Goal: Task Accomplishment & Management: Use online tool/utility

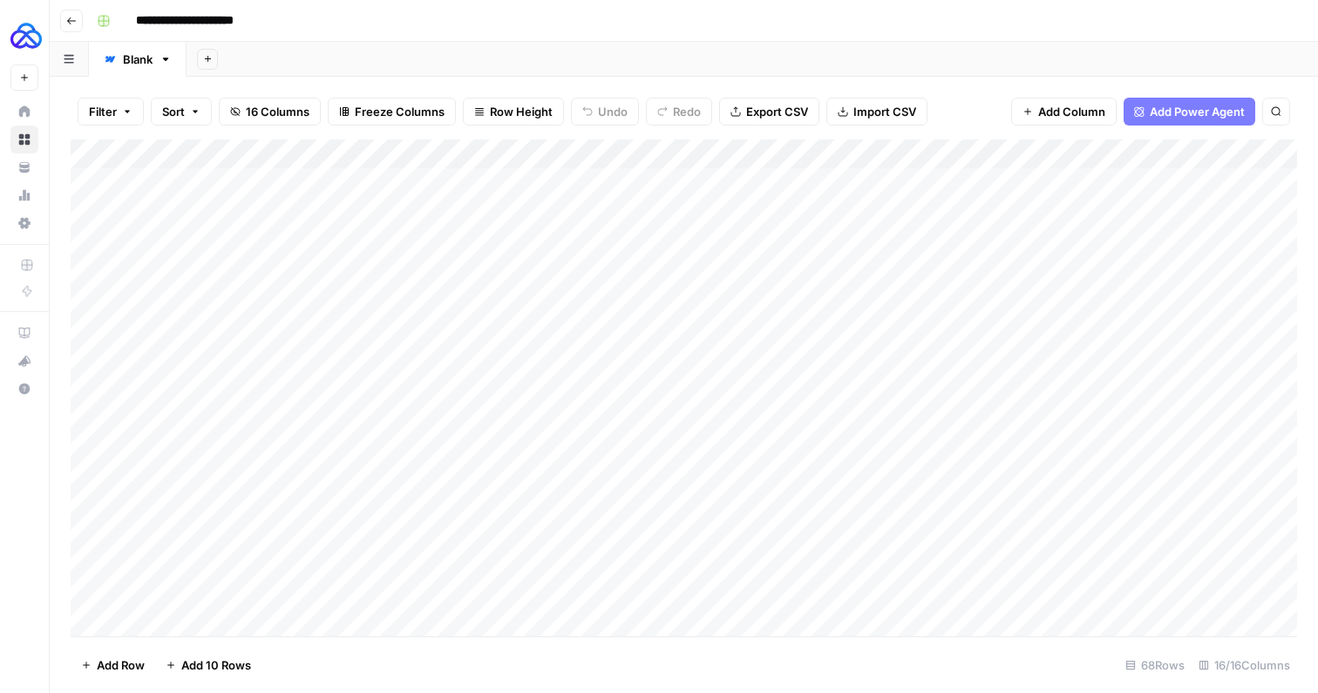
click at [75, 24] on icon "button" at bounding box center [71, 21] width 10 height 10
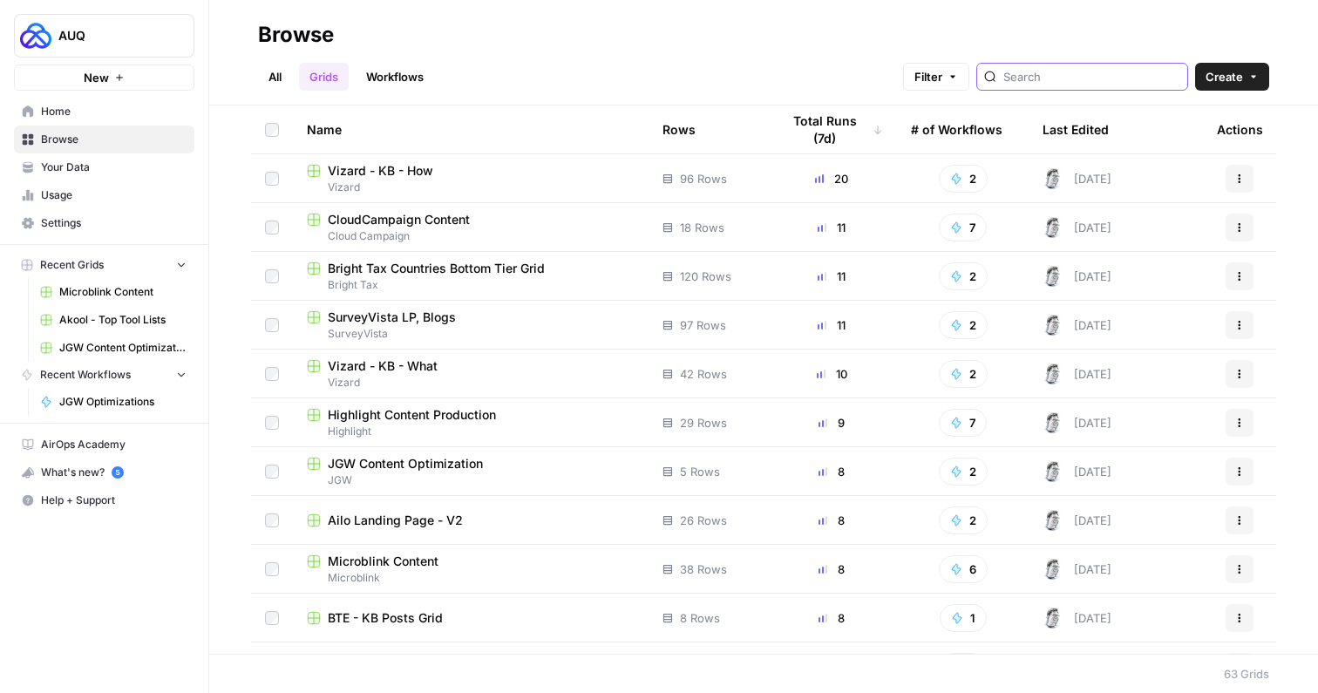
click at [1090, 78] on input "search" at bounding box center [1091, 76] width 177 height 17
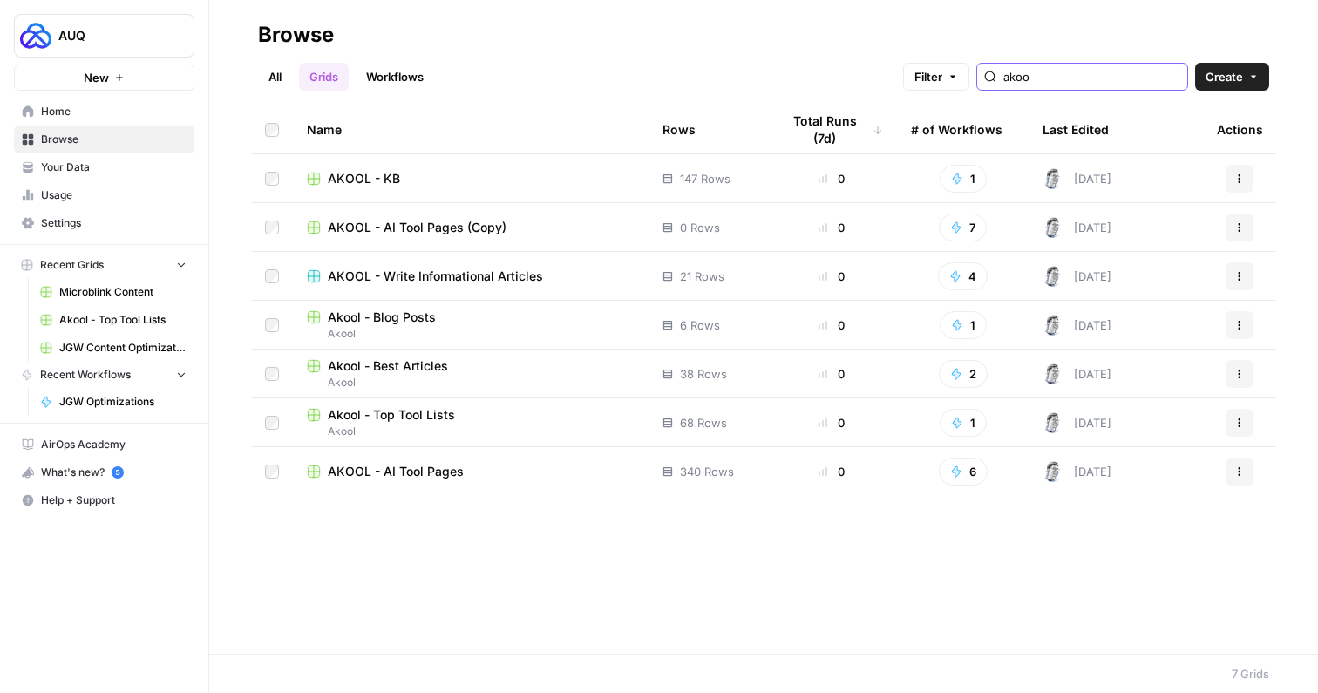
type input "akoo"
click at [1246, 420] on button "Actions" at bounding box center [1240, 423] width 28 height 28
click at [1131, 464] on span "Duplicate" at bounding box center [1161, 463] width 139 height 17
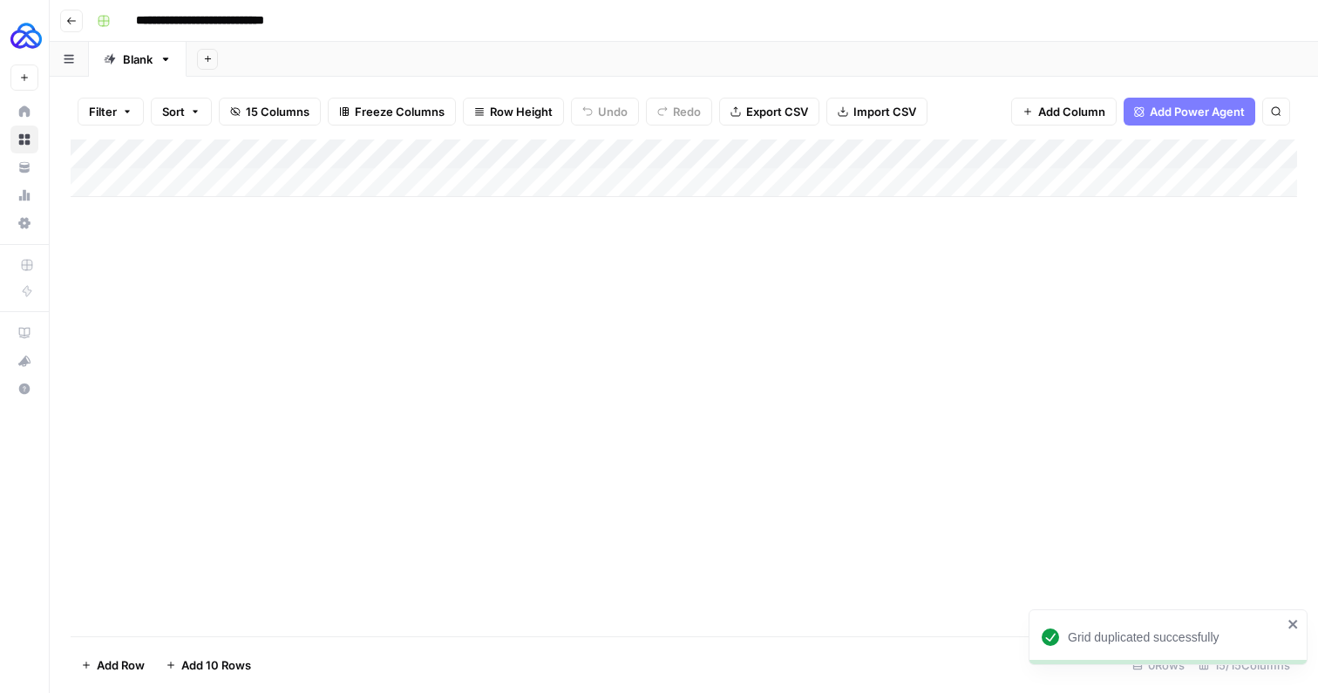
click at [263, 17] on input "**********" at bounding box center [221, 21] width 186 height 28
click at [366, 351] on div "Add Column" at bounding box center [684, 387] width 1226 height 497
type input "**********"
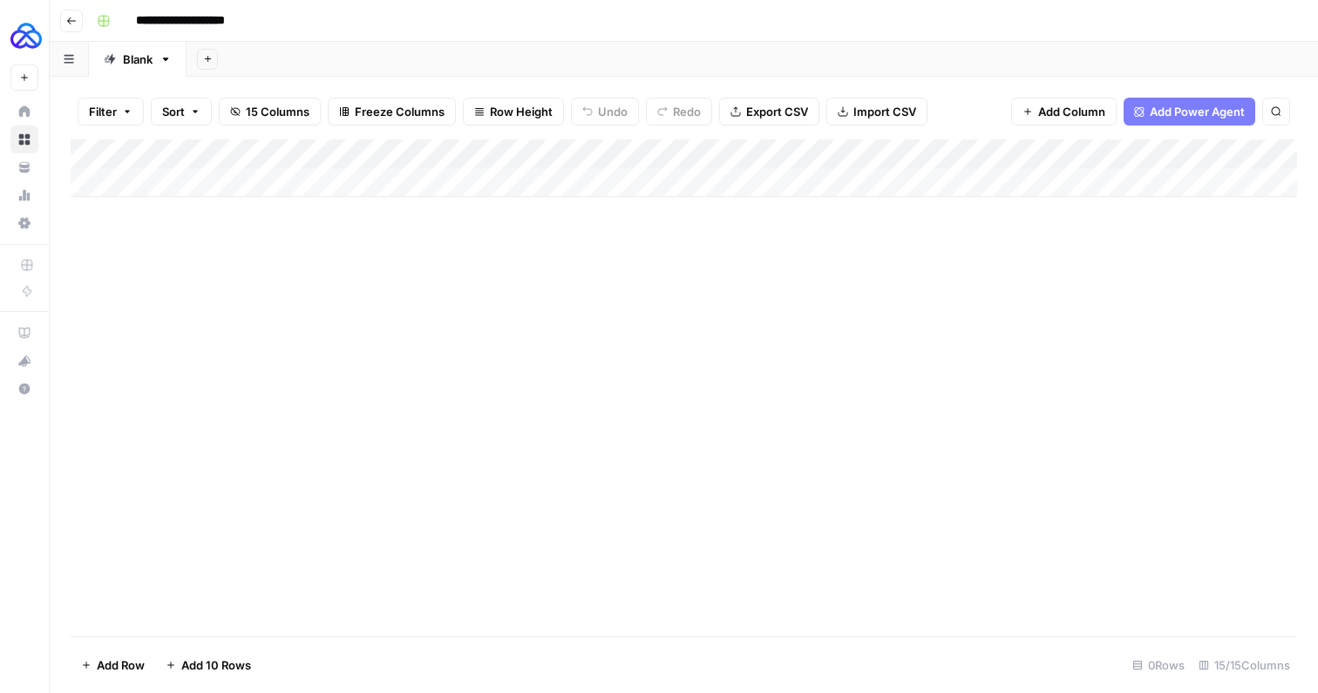
click at [270, 180] on div "Add Column" at bounding box center [684, 168] width 1226 height 58
click at [157, 180] on div "Add Column" at bounding box center [684, 182] width 1226 height 87
click at [174, 179] on div "Add Column" at bounding box center [684, 182] width 1226 height 87
click at [377, 241] on div "Add Column" at bounding box center [684, 387] width 1226 height 497
click at [414, 180] on div "Add Column" at bounding box center [684, 182] width 1226 height 87
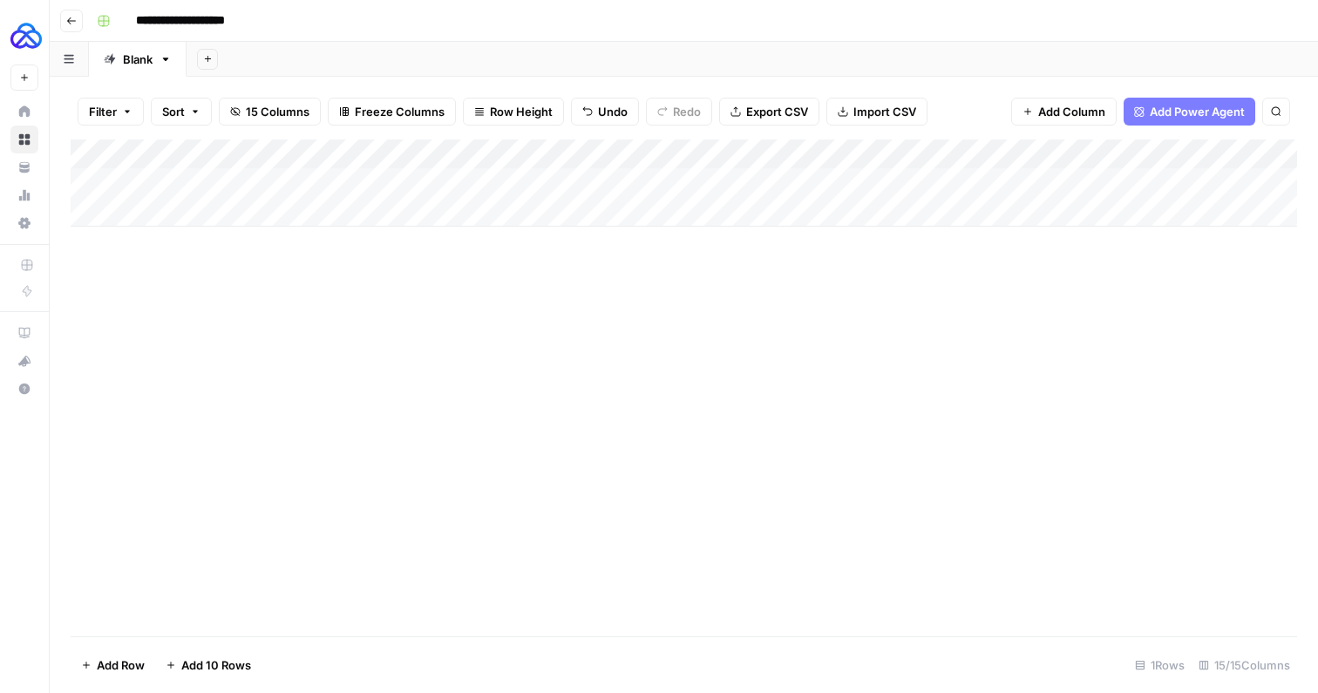
click at [418, 181] on div "Add Column" at bounding box center [684, 182] width 1226 height 87
click at [418, 181] on textarea "**********" at bounding box center [365, 184] width 279 height 24
click at [609, 180] on div "Add Column" at bounding box center [684, 182] width 1226 height 87
click at [609, 180] on textarea at bounding box center [636, 184] width 292 height 24
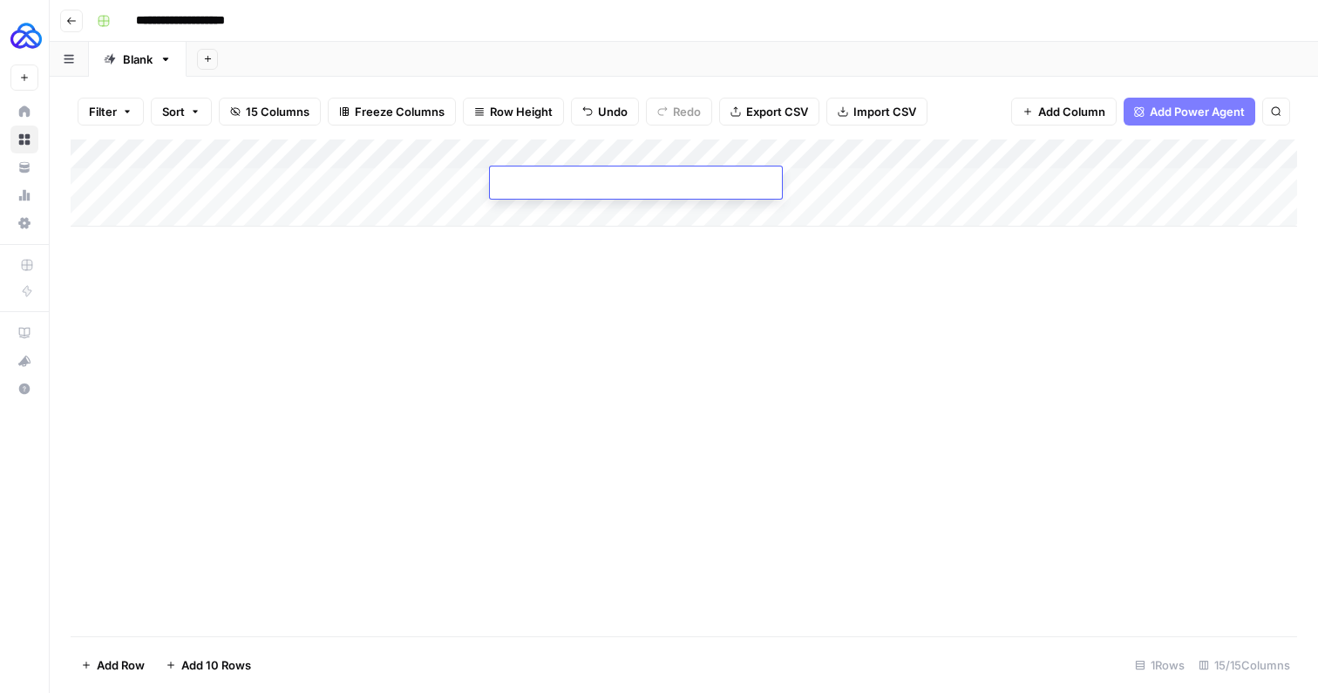
click at [744, 237] on div "Add Column" at bounding box center [684, 387] width 1226 height 497
click at [848, 154] on div "Add Column" at bounding box center [684, 182] width 1226 height 87
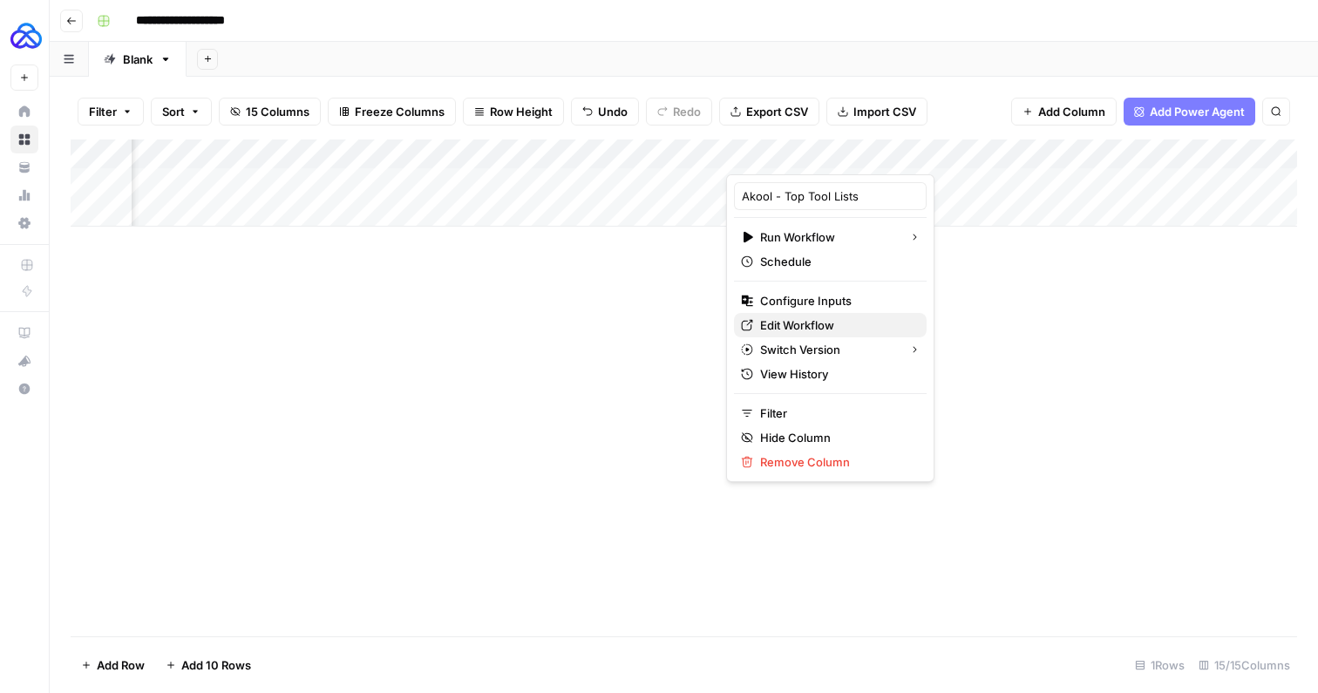
click at [811, 326] on span "Edit Workflow" at bounding box center [836, 324] width 153 height 17
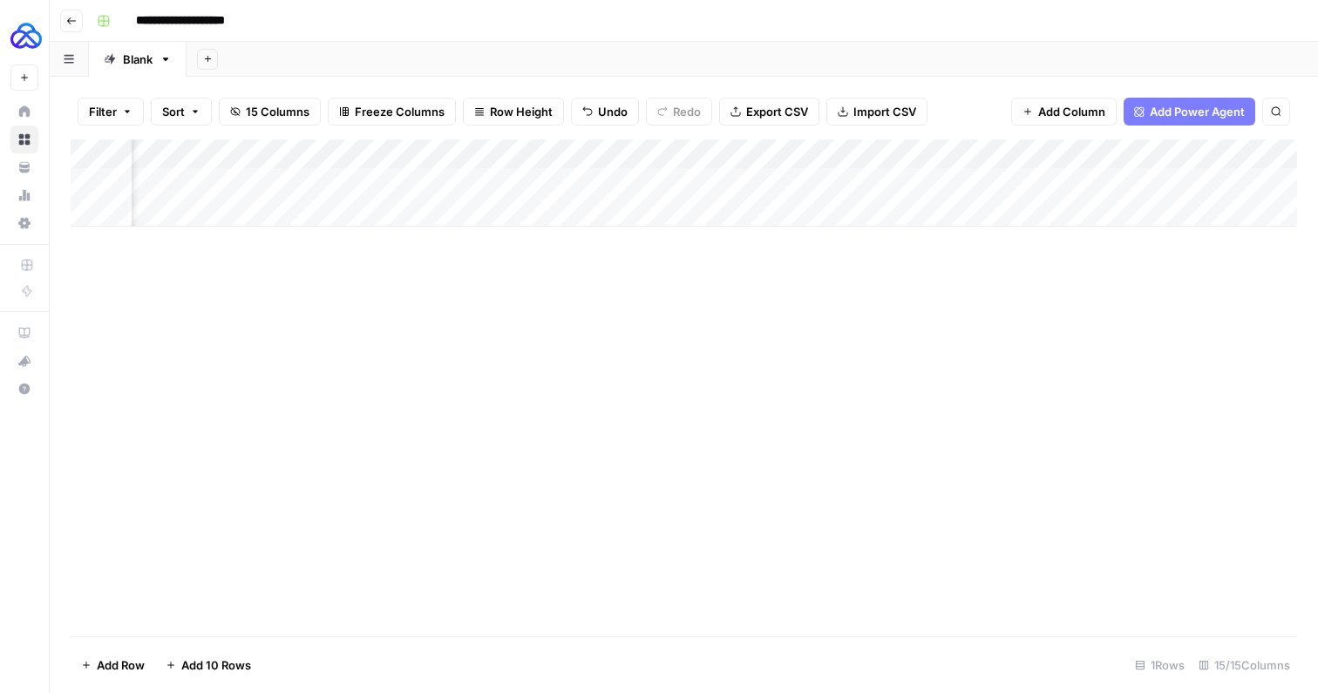
scroll to position [0, 0]
click at [647, 176] on div "Add Column" at bounding box center [684, 182] width 1226 height 87
click at [621, 182] on div "Add Column" at bounding box center [684, 182] width 1226 height 87
click at [468, 415] on div "Add Column" at bounding box center [684, 387] width 1226 height 497
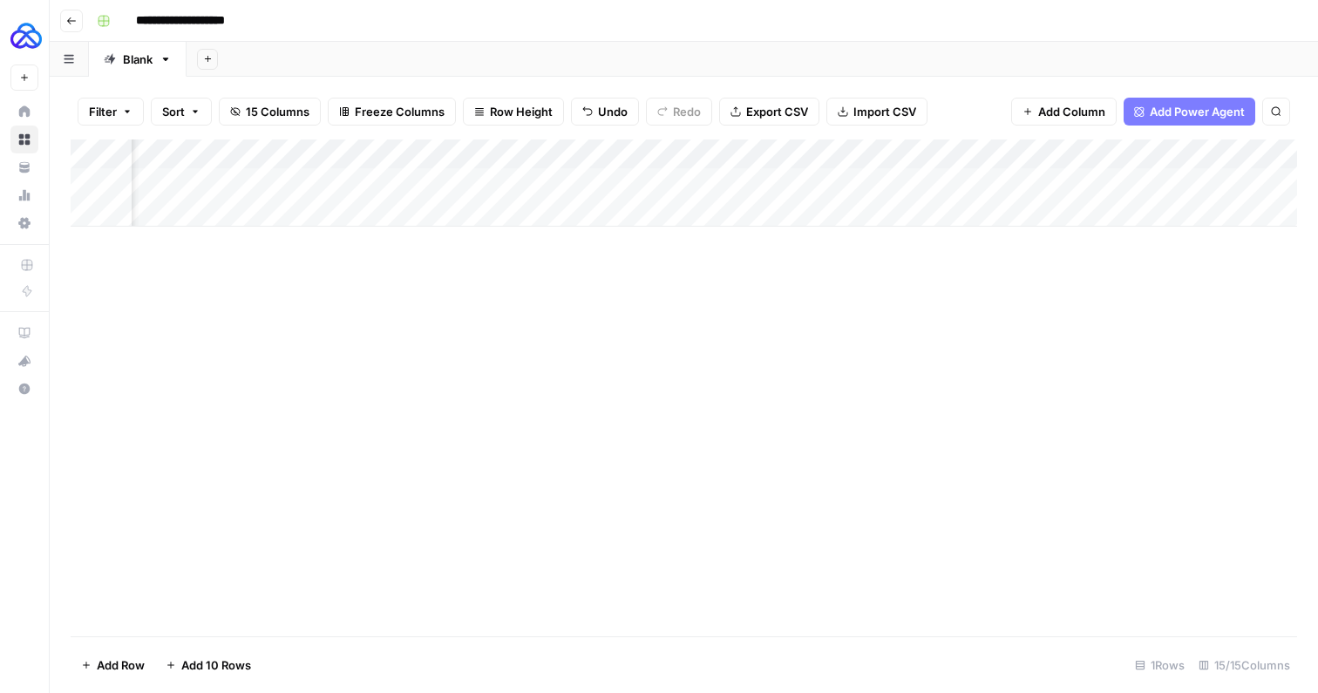
click at [839, 159] on div "Add Column" at bounding box center [684, 182] width 1226 height 87
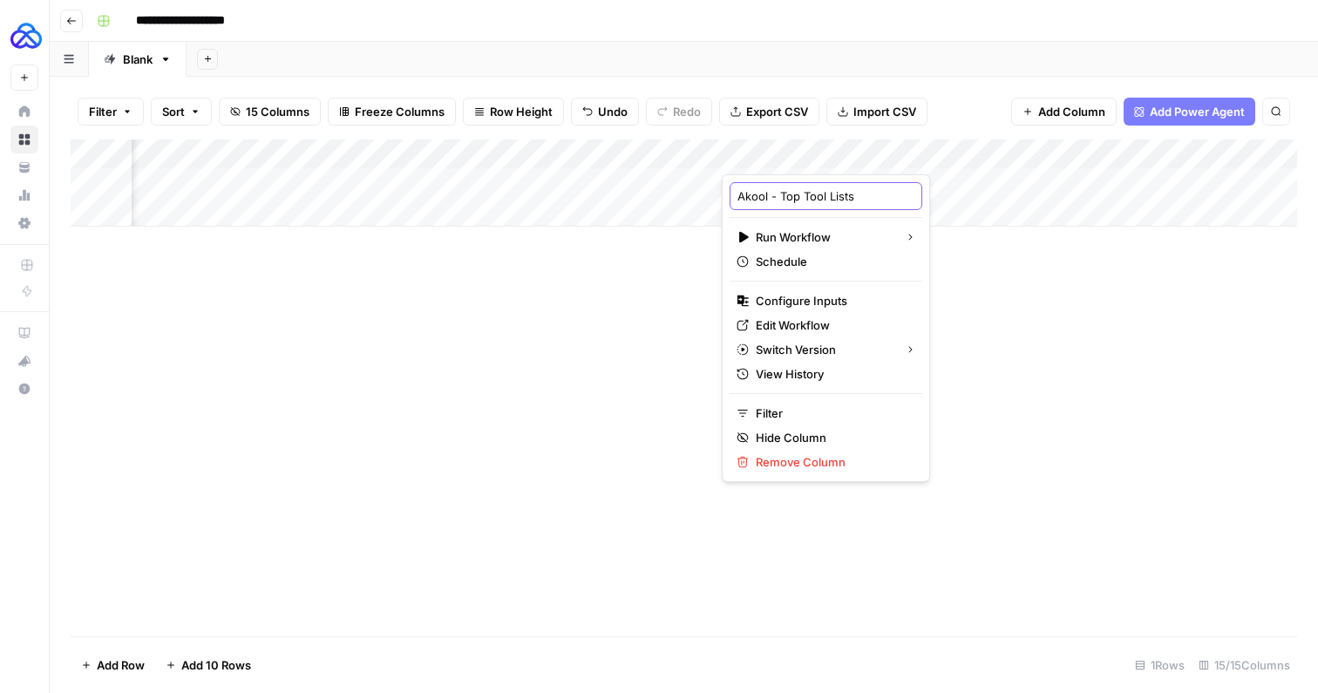
click at [833, 192] on input "Akool - Top Tool Lists" at bounding box center [825, 195] width 177 height 17
click at [954, 293] on div "Add Column" at bounding box center [684, 387] width 1226 height 497
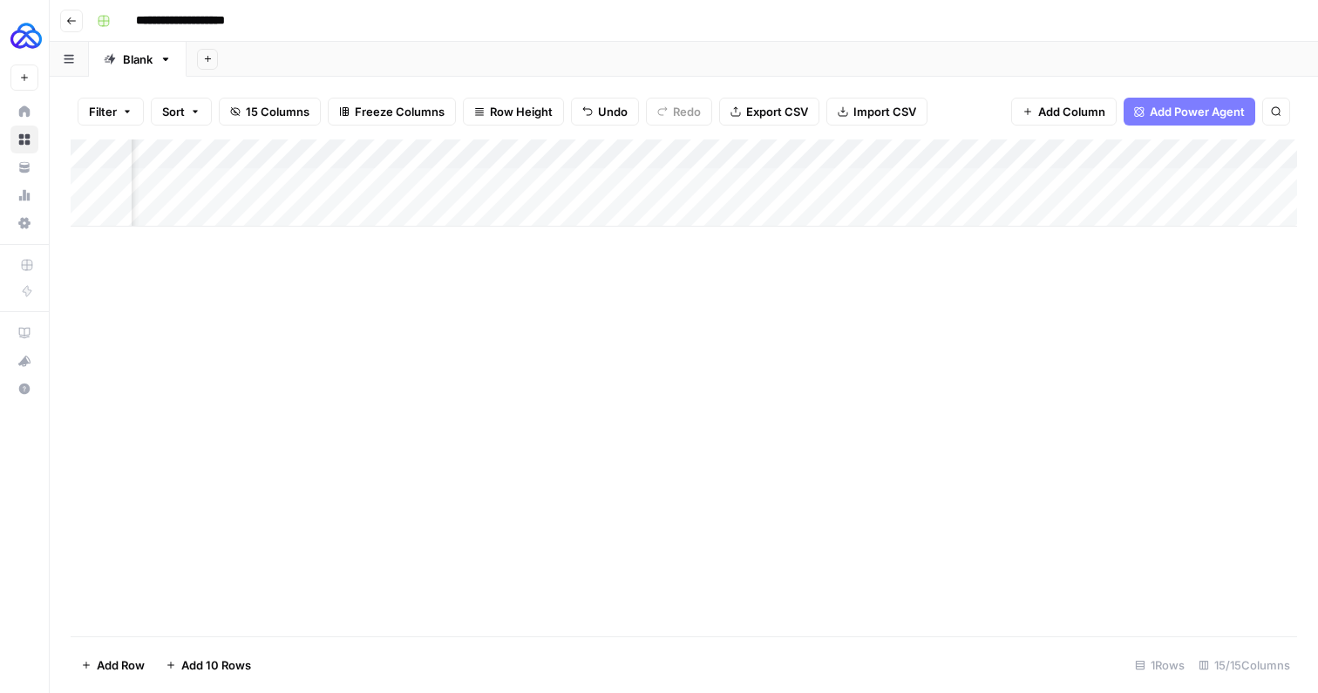
click at [842, 155] on div "Add Column" at bounding box center [684, 182] width 1226 height 87
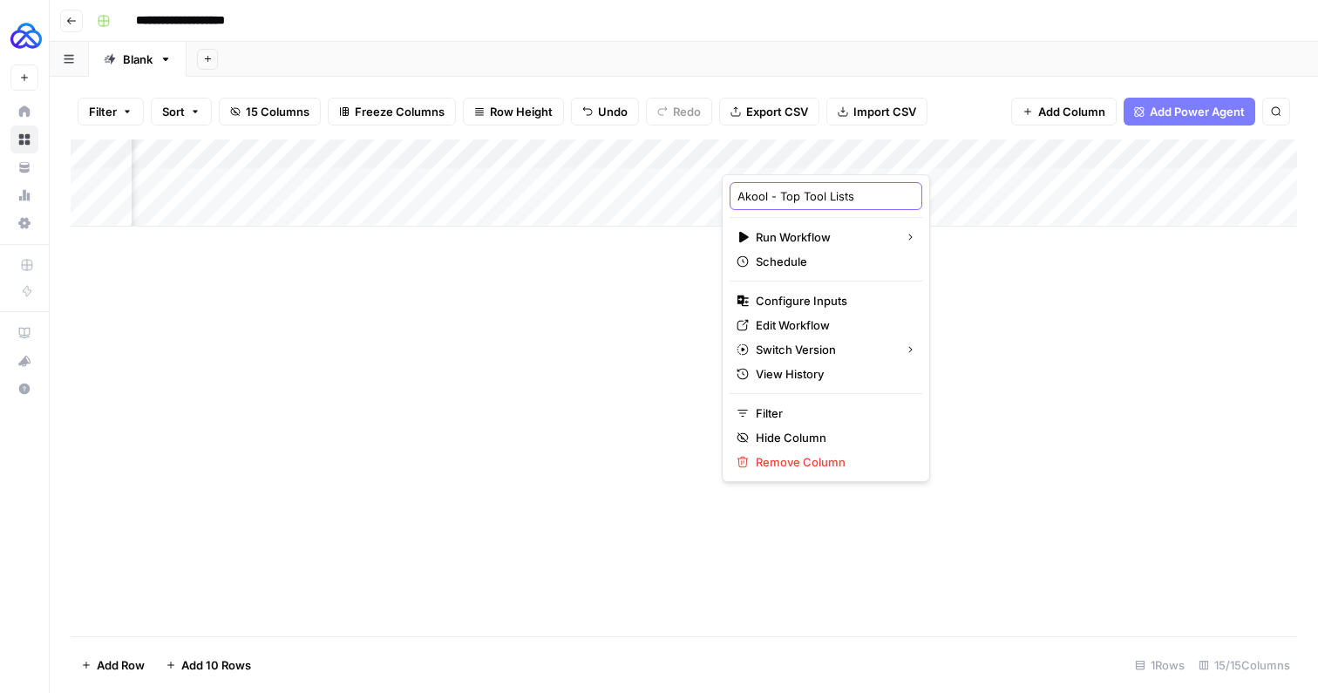
click at [797, 202] on input "Akool - Top Tool Lists" at bounding box center [825, 195] width 177 height 17
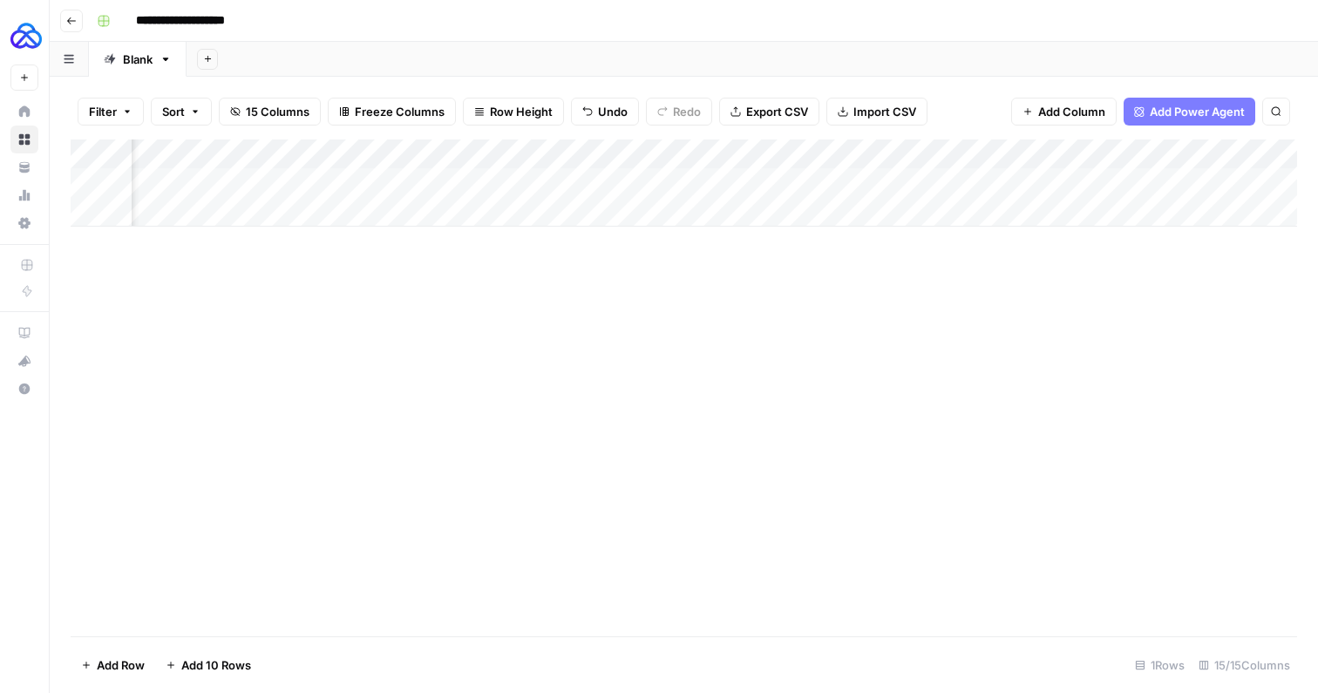
click at [1103, 329] on div "Add Column" at bounding box center [684, 387] width 1226 height 497
click at [676, 254] on div "Add Column" at bounding box center [684, 387] width 1226 height 497
click at [553, 173] on div "Add Column" at bounding box center [684, 182] width 1226 height 87
click at [568, 183] on div "Add Column" at bounding box center [684, 182] width 1226 height 87
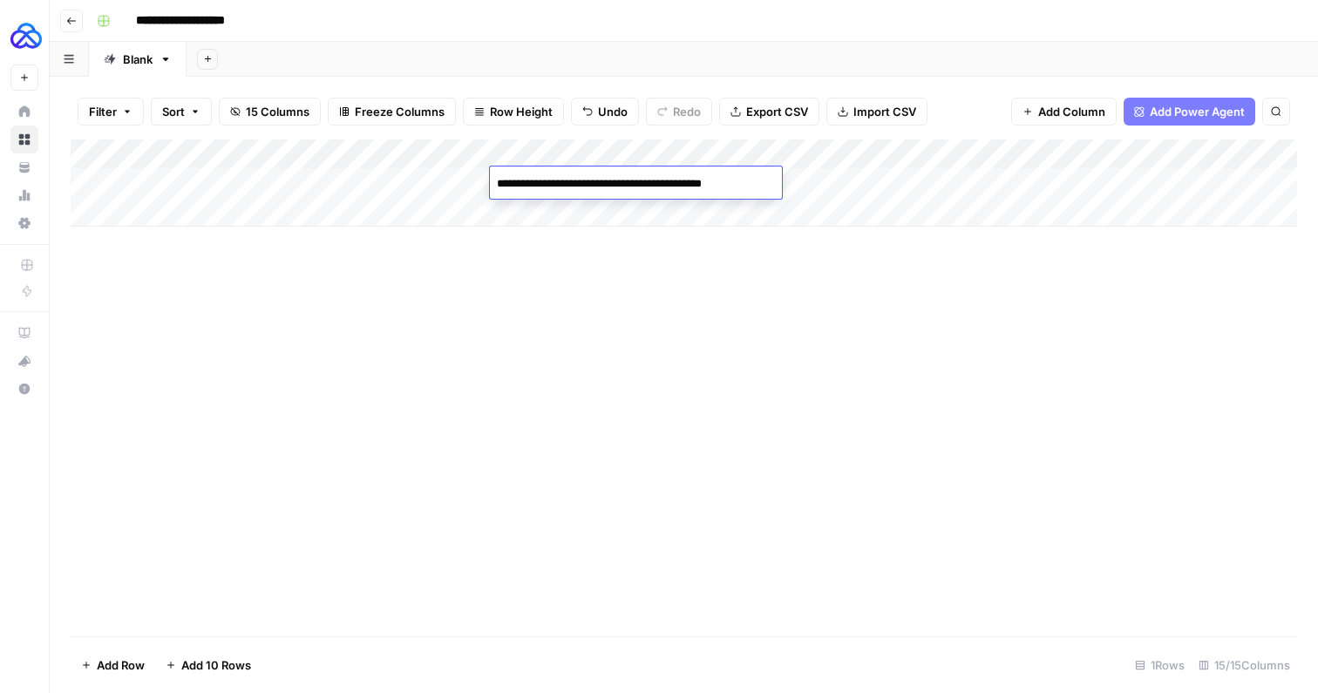
click at [568, 183] on textarea "**********" at bounding box center [636, 184] width 292 height 24
click at [527, 183] on textarea "**********" at bounding box center [636, 184] width 292 height 24
click at [564, 182] on textarea "**********" at bounding box center [636, 184] width 292 height 24
click at [616, 184] on textarea "**********" at bounding box center [636, 184] width 292 height 24
click at [669, 183] on textarea "**********" at bounding box center [636, 184] width 292 height 24
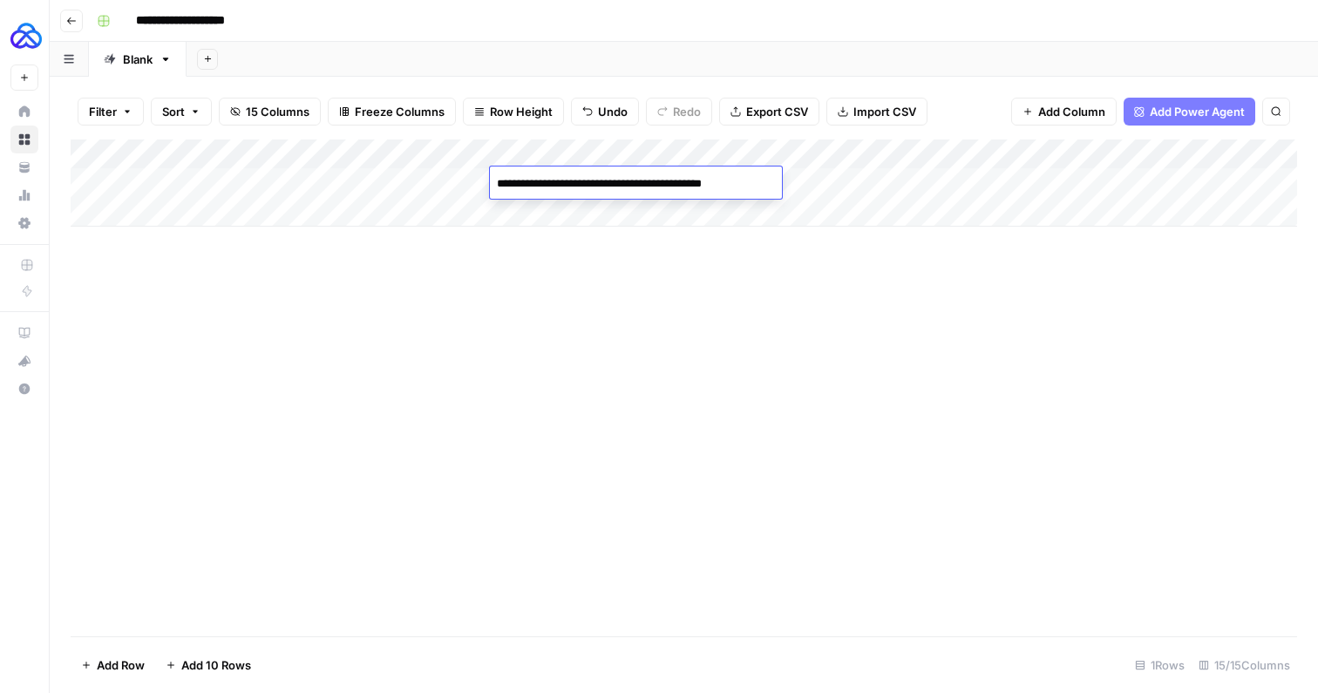
click at [751, 185] on textarea "**********" at bounding box center [636, 184] width 292 height 24
type textarea "**********"
click at [900, 192] on div "Add Column" at bounding box center [684, 182] width 1226 height 87
click at [721, 182] on div "Add Column" at bounding box center [684, 182] width 1226 height 87
click at [371, 187] on div "Add Column" at bounding box center [684, 182] width 1226 height 87
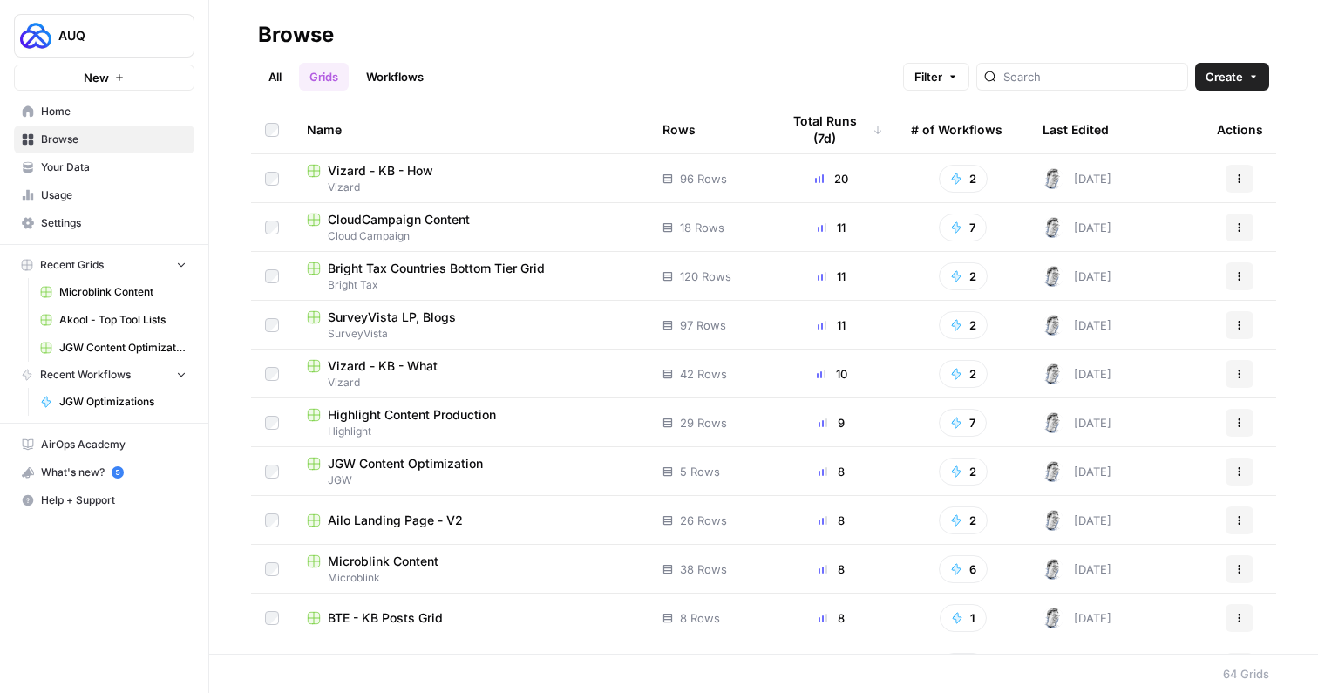
click at [287, 71] on link "All" at bounding box center [275, 77] width 34 height 28
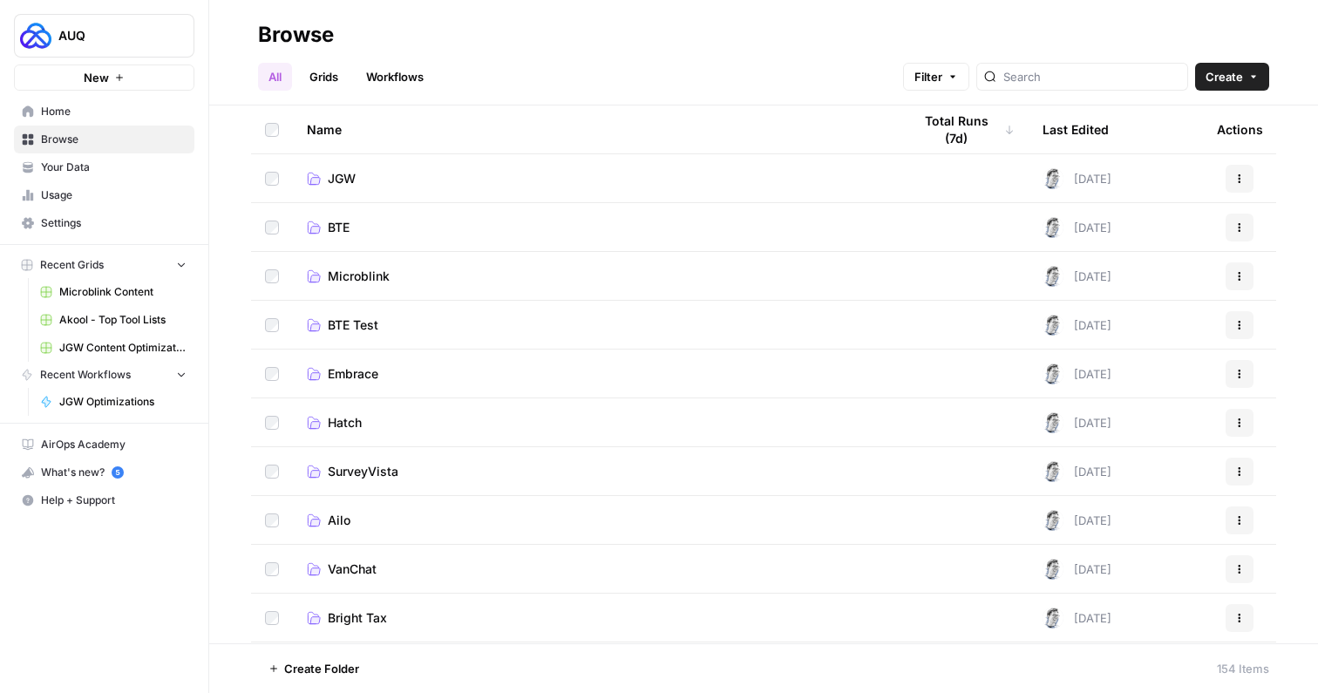
click at [338, 74] on link "Grids" at bounding box center [324, 77] width 50 height 28
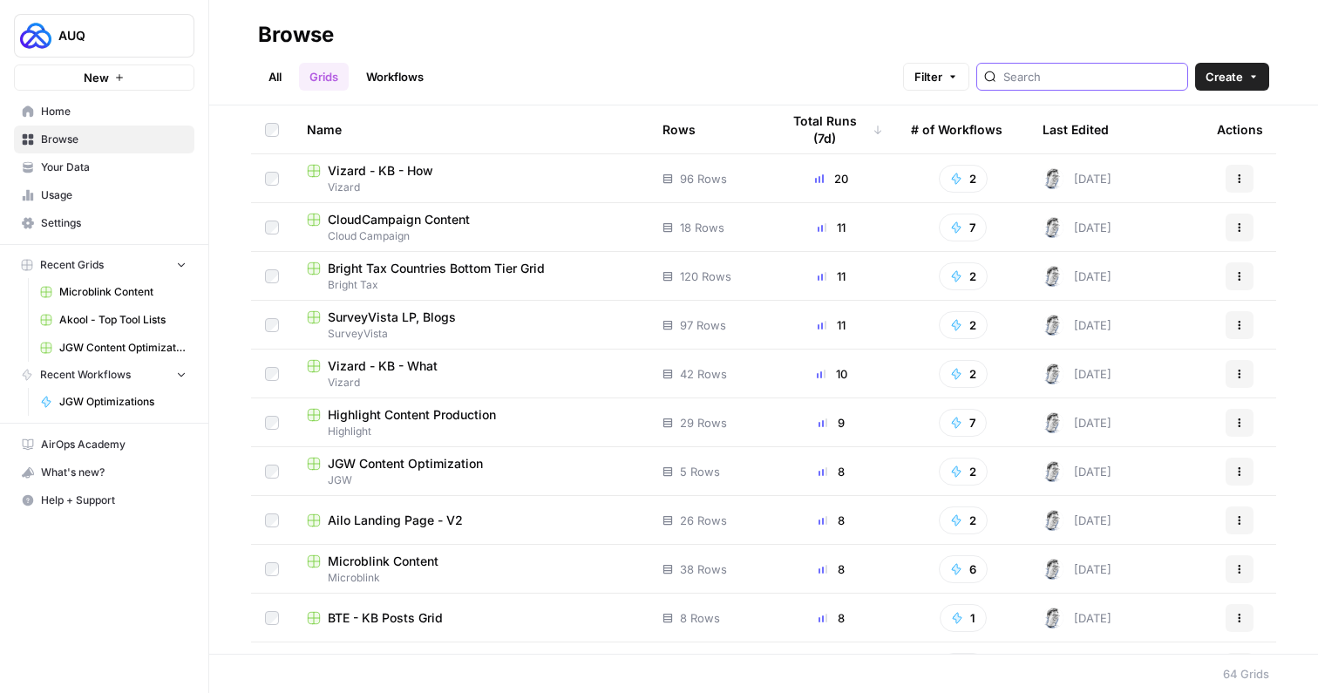
click at [1152, 79] on input "search" at bounding box center [1091, 76] width 177 height 17
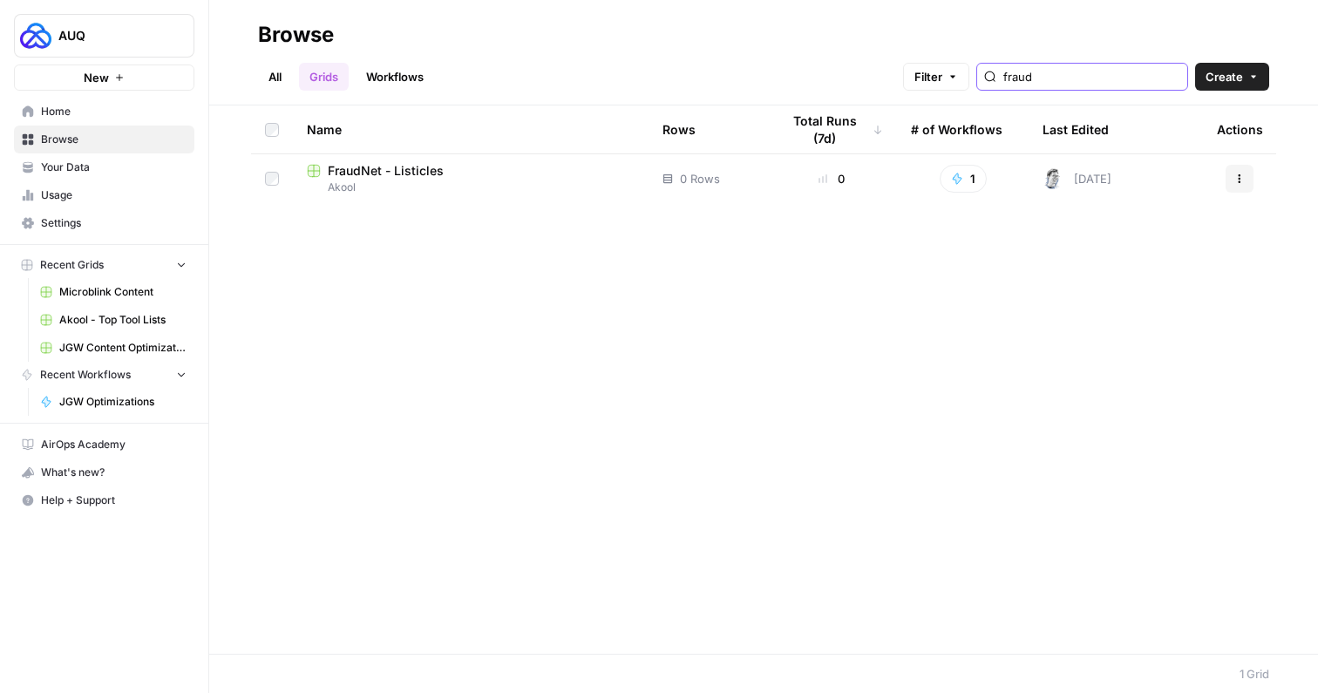
type input "fraud"
click at [1227, 182] on button "Actions" at bounding box center [1240, 179] width 28 height 28
click at [1126, 279] on span "Move To" at bounding box center [1161, 283] width 139 height 17
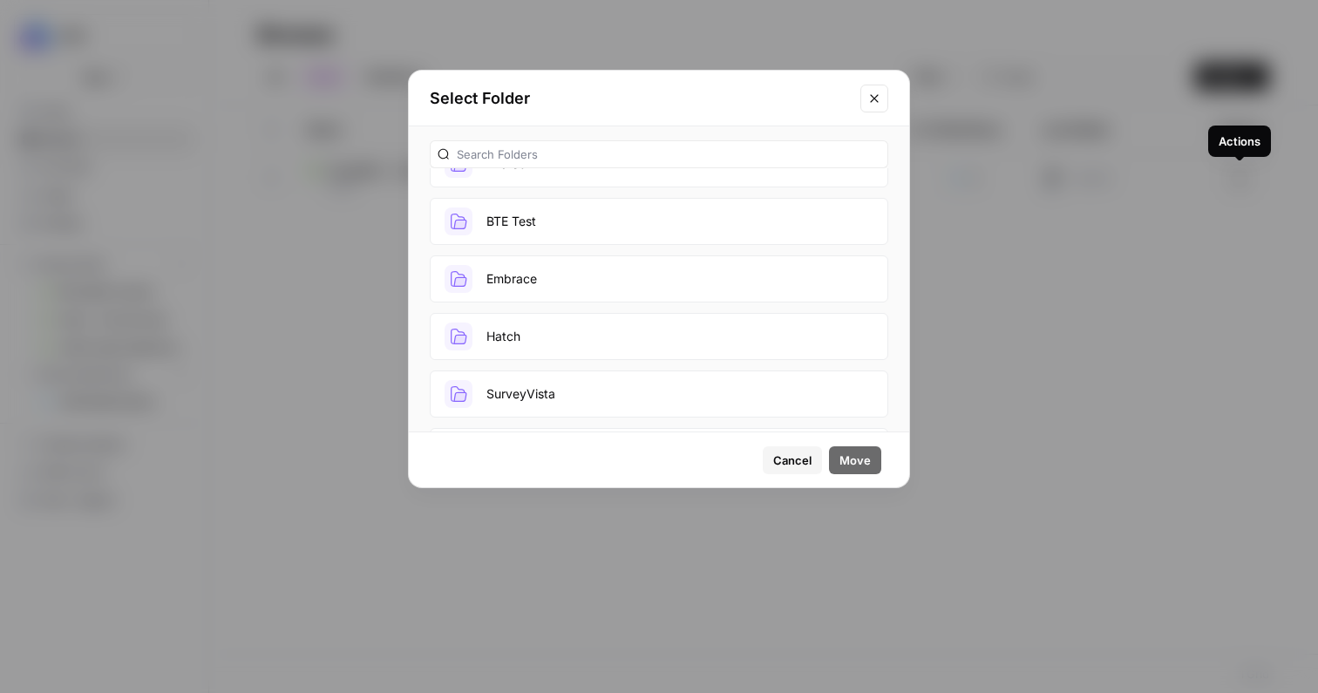
scroll to position [252, 0]
click at [871, 95] on icon "Close modal" at bounding box center [874, 98] width 8 height 8
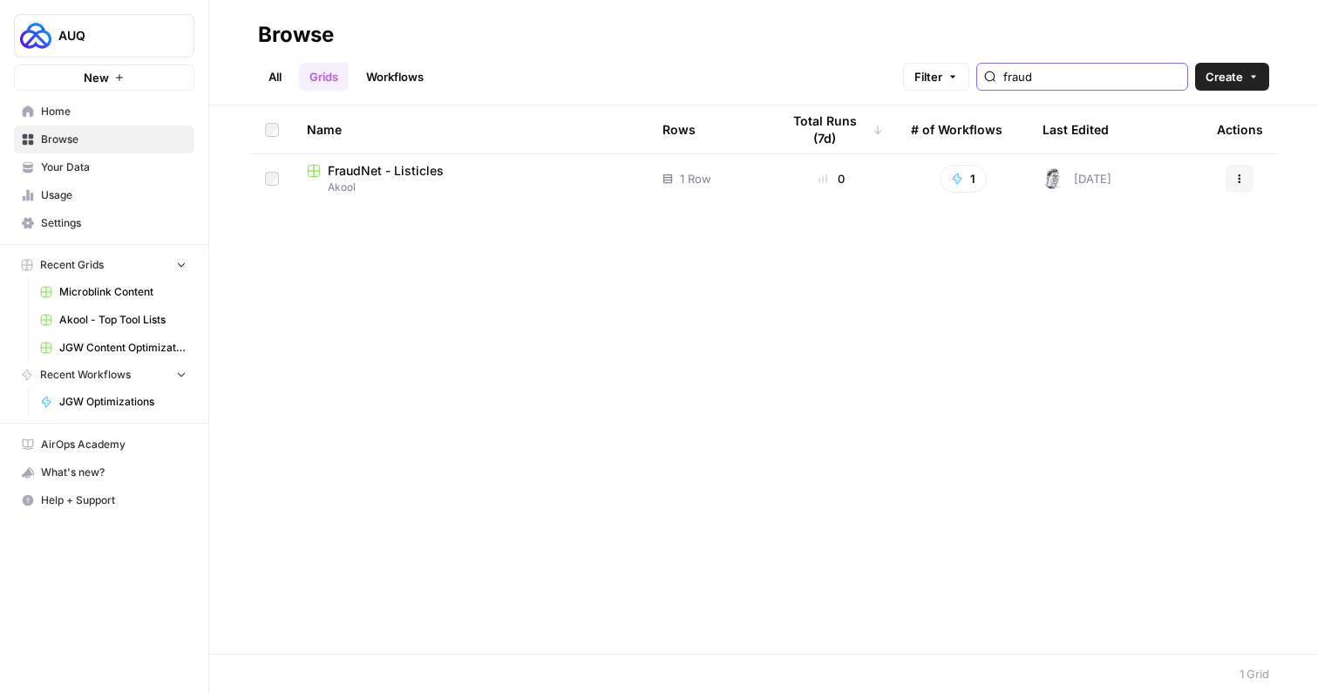
click at [1089, 72] on input "fraud" at bounding box center [1091, 76] width 177 height 17
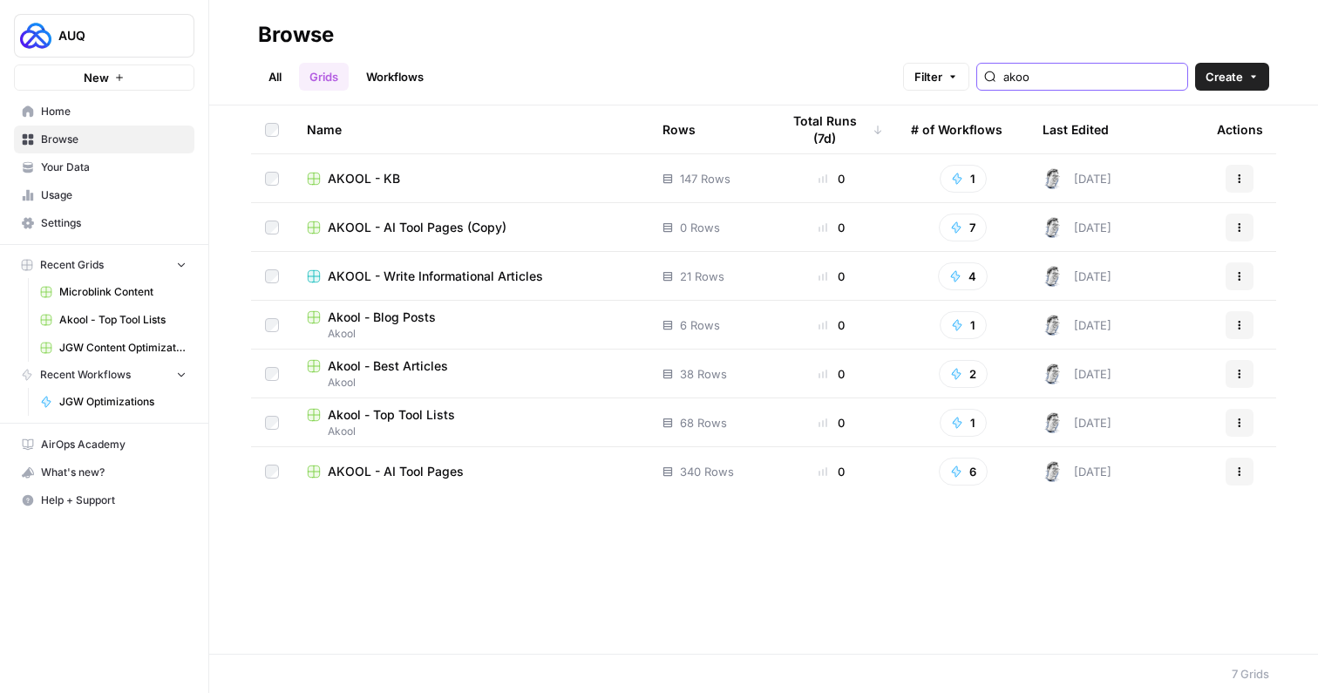
type input "akoo"
click at [410, 473] on span "AKOOL - AI Tool Pages" at bounding box center [396, 471] width 136 height 17
click at [404, 415] on span "Akool - Top Tool Lists" at bounding box center [391, 414] width 127 height 17
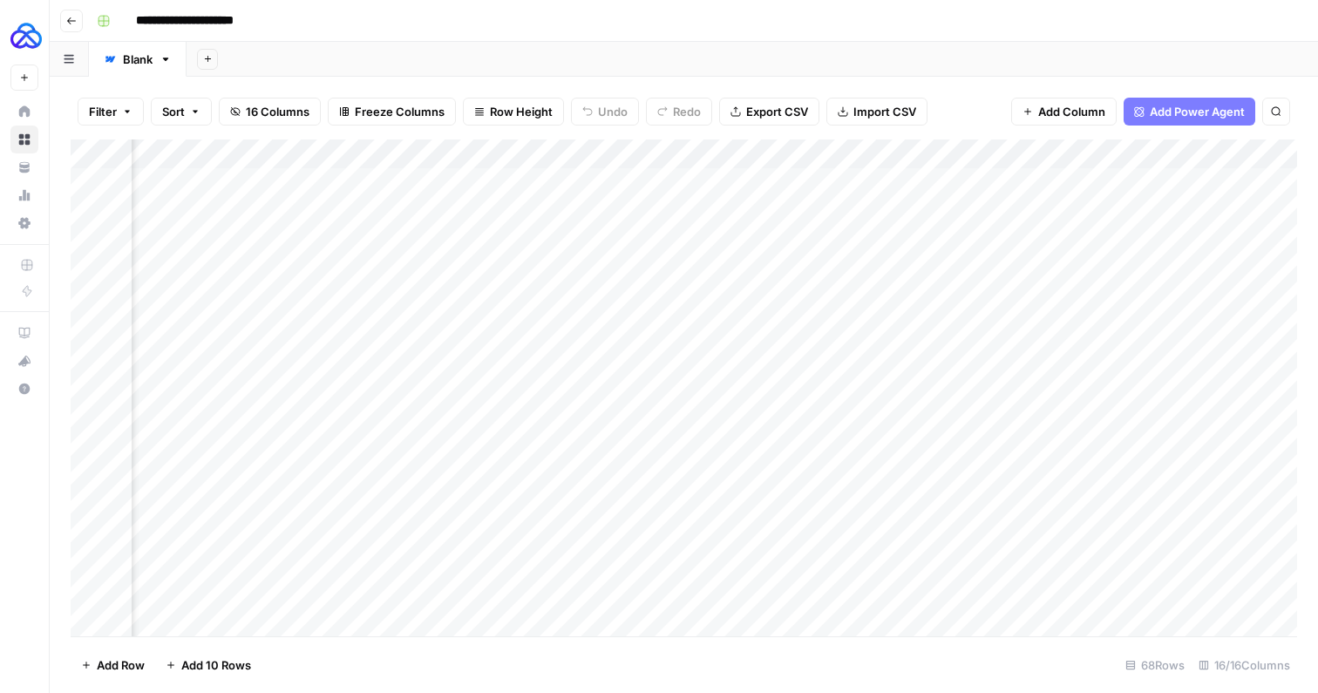
scroll to position [0, 632]
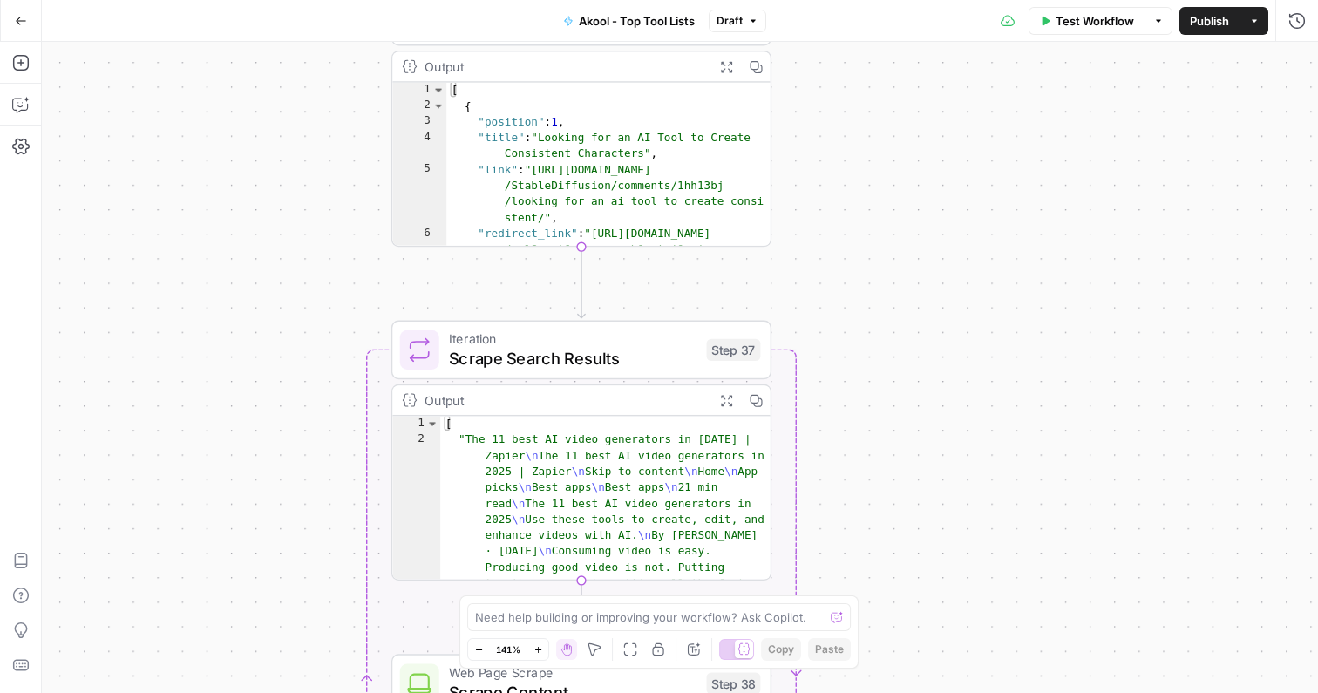
drag, startPoint x: 860, startPoint y: 373, endPoint x: 864, endPoint y: 119, distance: 253.7
click at [864, 119] on div "Workflow Set Inputs Inputs Google Search Google Search Results Step 36 Output E…" at bounding box center [680, 367] width 1276 height 651
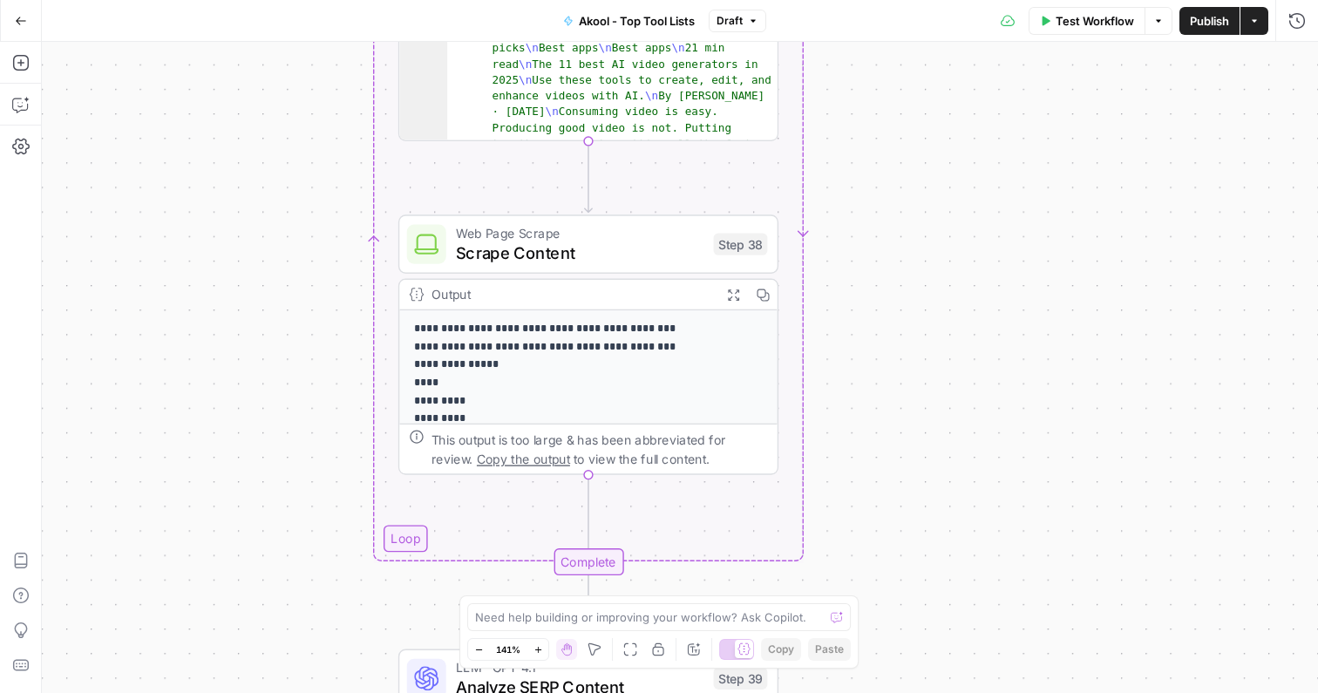
drag, startPoint x: 905, startPoint y: 465, endPoint x: 908, endPoint y: 100, distance: 365.2
click at [908, 99] on div "Workflow Set Inputs Inputs Google Search Google Search Results Step 36 Output E…" at bounding box center [680, 367] width 1276 height 651
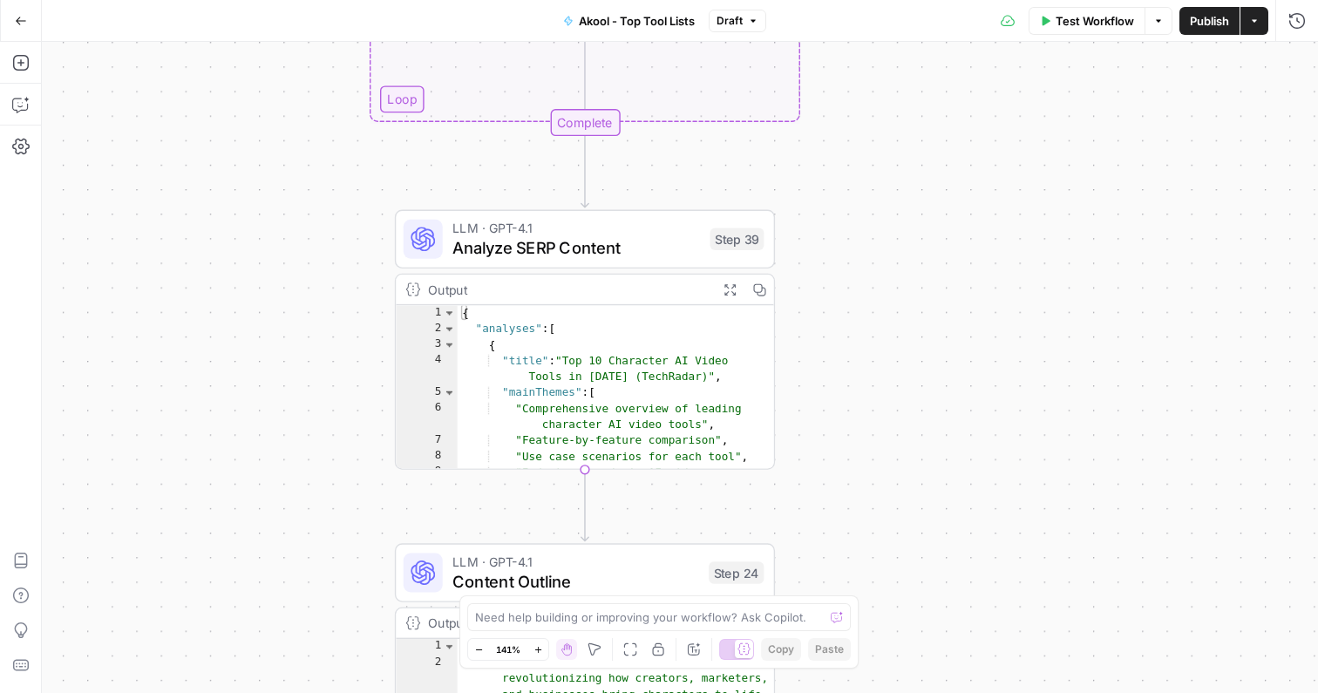
drag, startPoint x: 909, startPoint y: 532, endPoint x: 839, endPoint y: 540, distance: 70.2
click at [839, 540] on div "Workflow Set Inputs Inputs Google Search Google Search Results Step 36 Output E…" at bounding box center [680, 367] width 1276 height 651
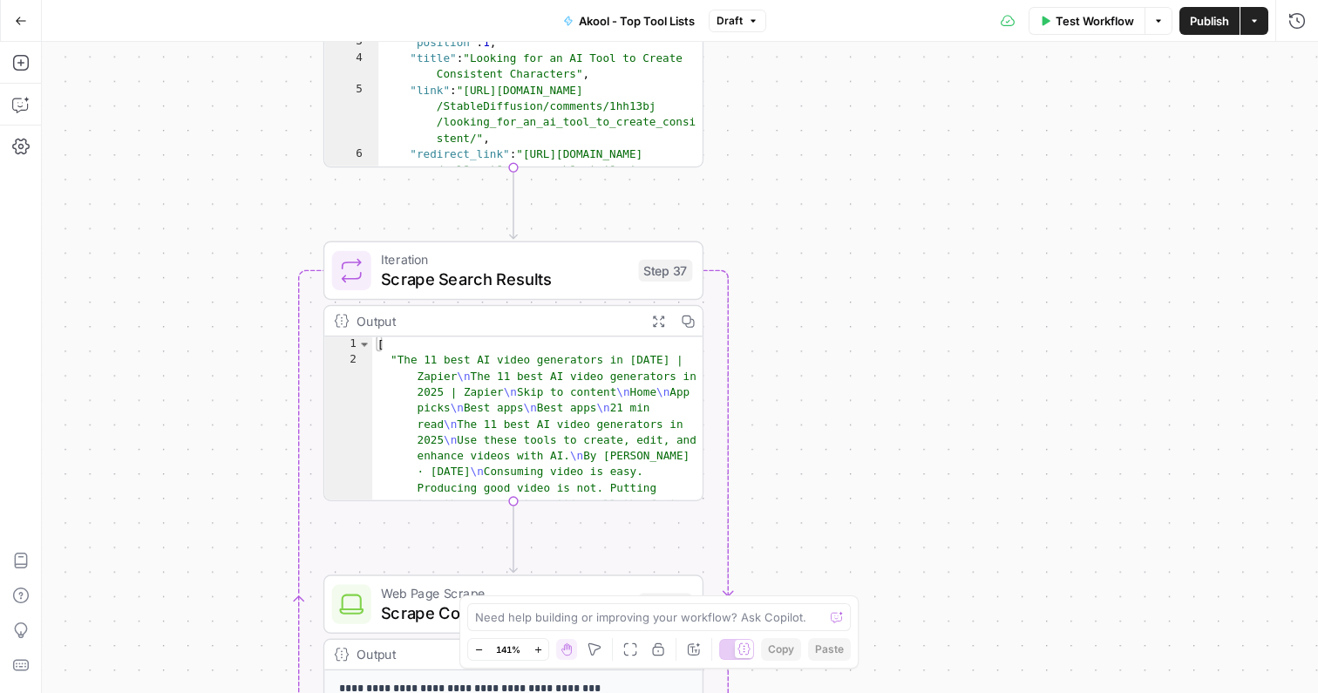
drag, startPoint x: 844, startPoint y: 317, endPoint x: 839, endPoint y: 670, distance: 353.1
click at [839, 670] on div "Workflow Set Inputs Inputs Google Search Google Search Results Step 36 Output E…" at bounding box center [680, 367] width 1276 height 651
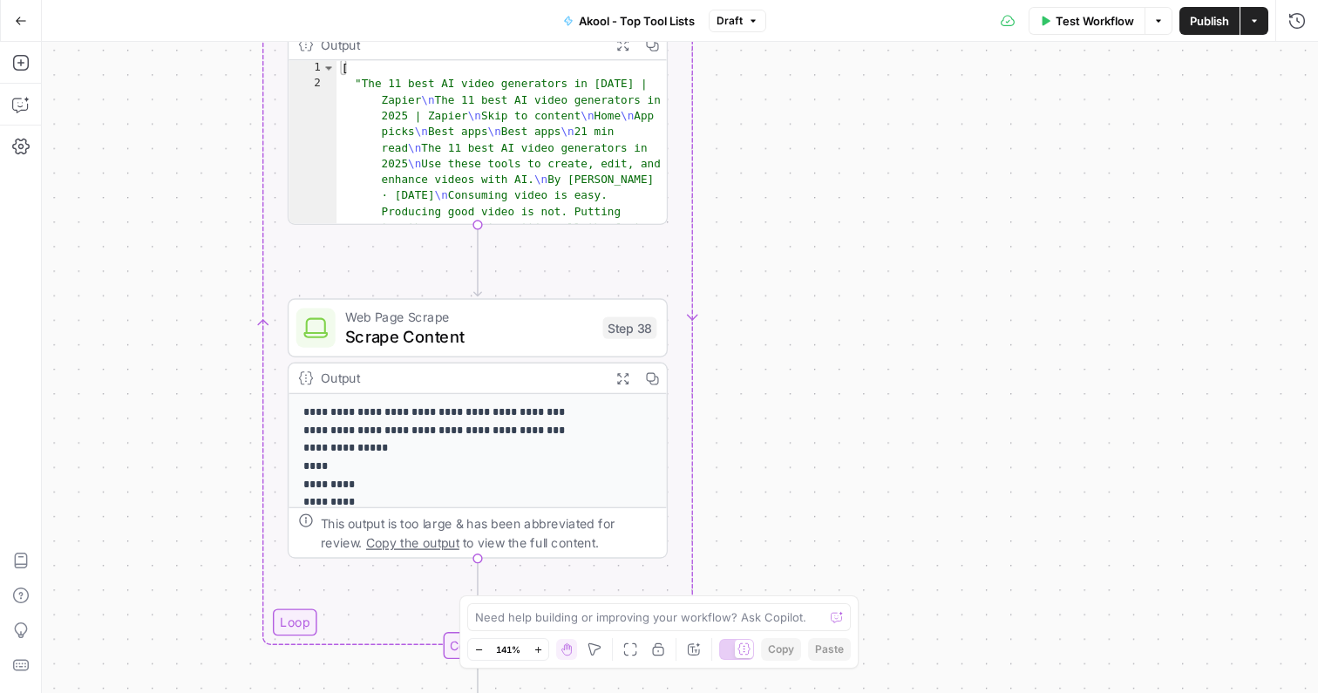
drag, startPoint x: 863, startPoint y: 345, endPoint x: 828, endPoint y: 65, distance: 282.0
click at [828, 65] on div "Workflow Set Inputs Inputs Google Search Google Search Results Step 36 Output E…" at bounding box center [680, 367] width 1276 height 651
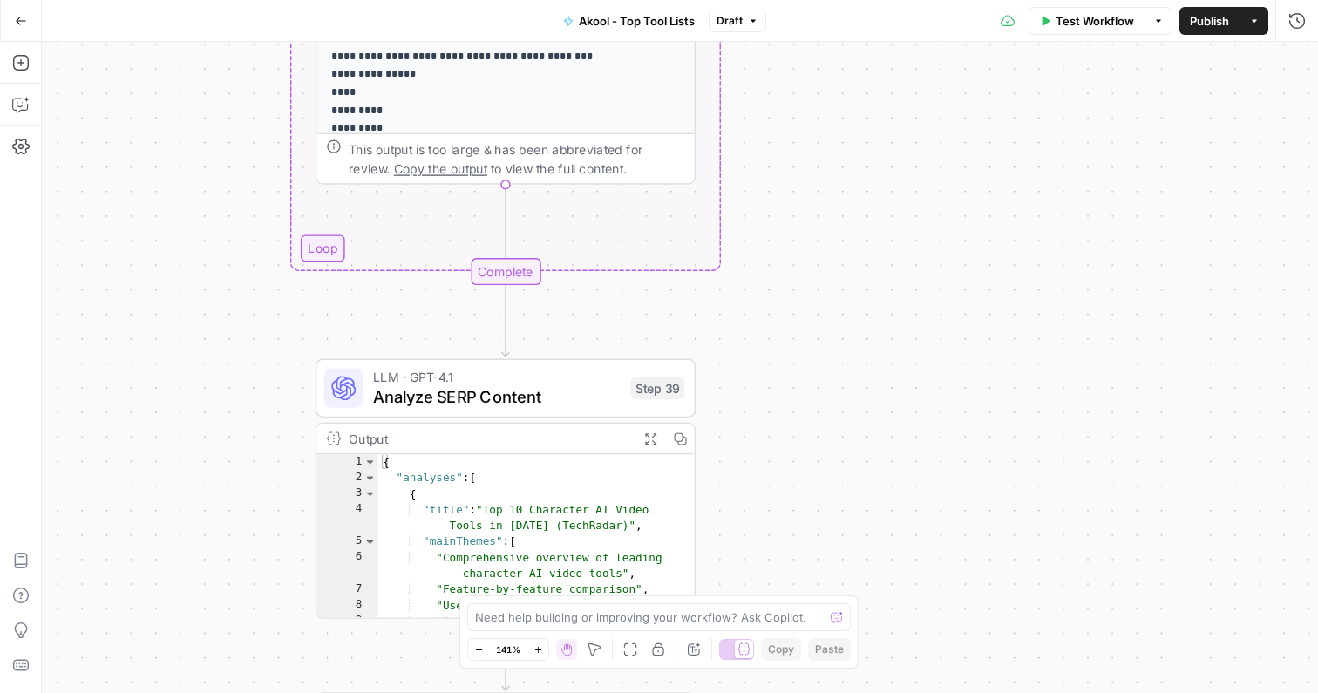
drag, startPoint x: 858, startPoint y: 347, endPoint x: 891, endPoint y: -43, distance: 391.0
click at [891, 0] on html "AUQ New Home Browse Your Data Usage Settings Recent Grids Microblink Content Ak…" at bounding box center [659, 346] width 1318 height 693
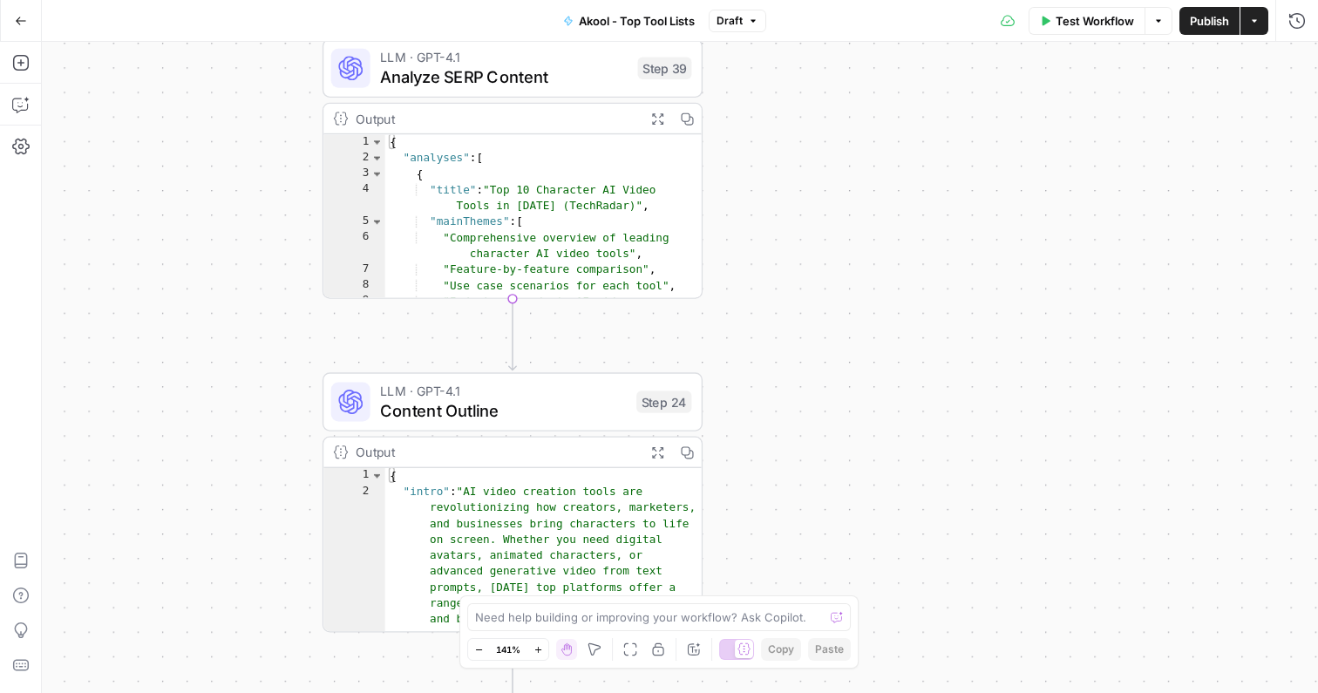
drag, startPoint x: 876, startPoint y: 444, endPoint x: 877, endPoint y: 148, distance: 295.5
click at [877, 144] on div "Workflow Set Inputs Inputs Google Search Google Search Results Step 36 Output E…" at bounding box center [680, 367] width 1276 height 651
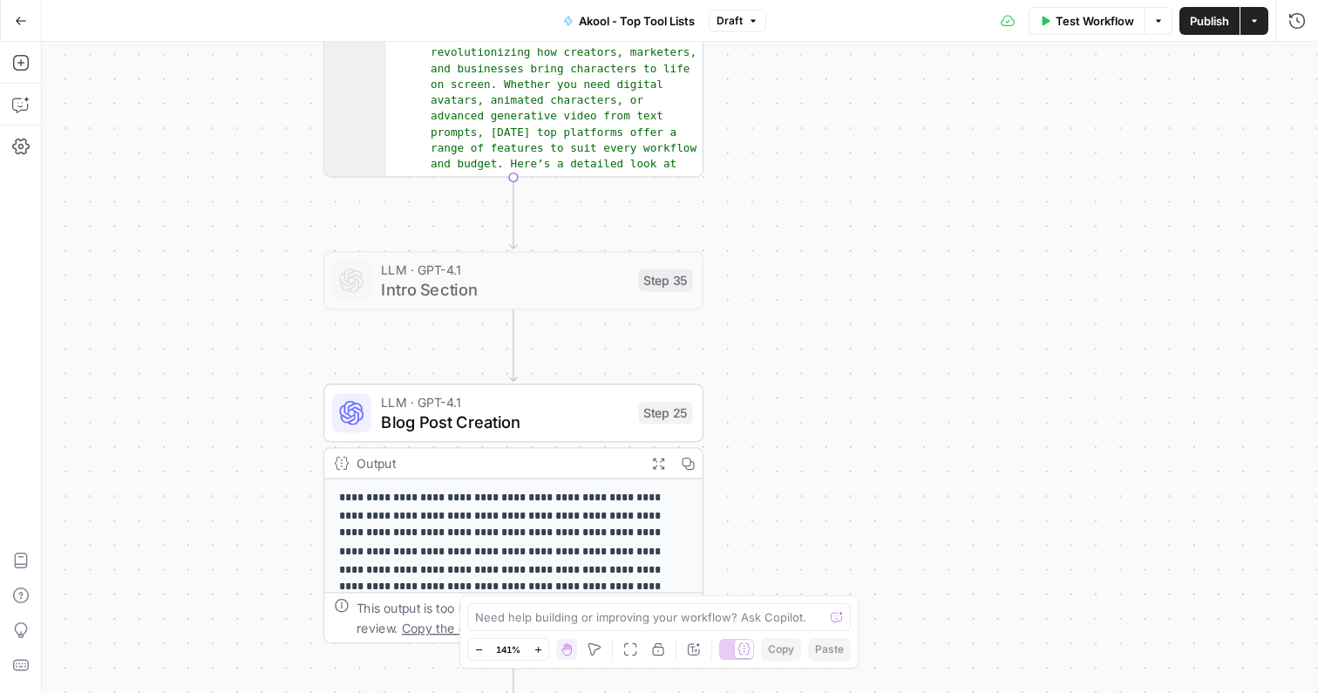
drag, startPoint x: 852, startPoint y: 438, endPoint x: 853, endPoint y: 2, distance: 435.8
click at [853, 0] on html "AUQ New Home Browse Your Data Usage Settings Recent Grids Microblink Content Ak…" at bounding box center [659, 346] width 1318 height 693
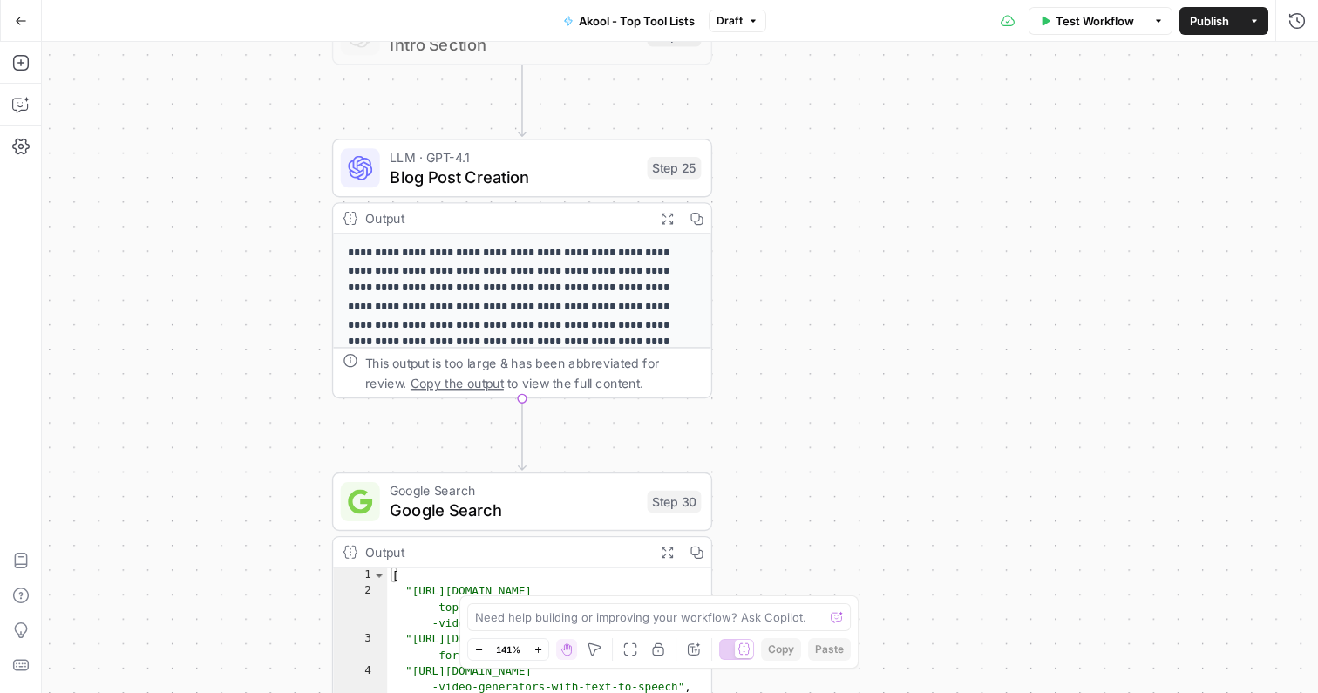
drag, startPoint x: 827, startPoint y: 396, endPoint x: 836, endPoint y: 160, distance: 235.5
click at [836, 160] on div "Workflow Set Inputs Inputs Google Search Google Search Results Step 36 Output E…" at bounding box center [680, 367] width 1276 height 651
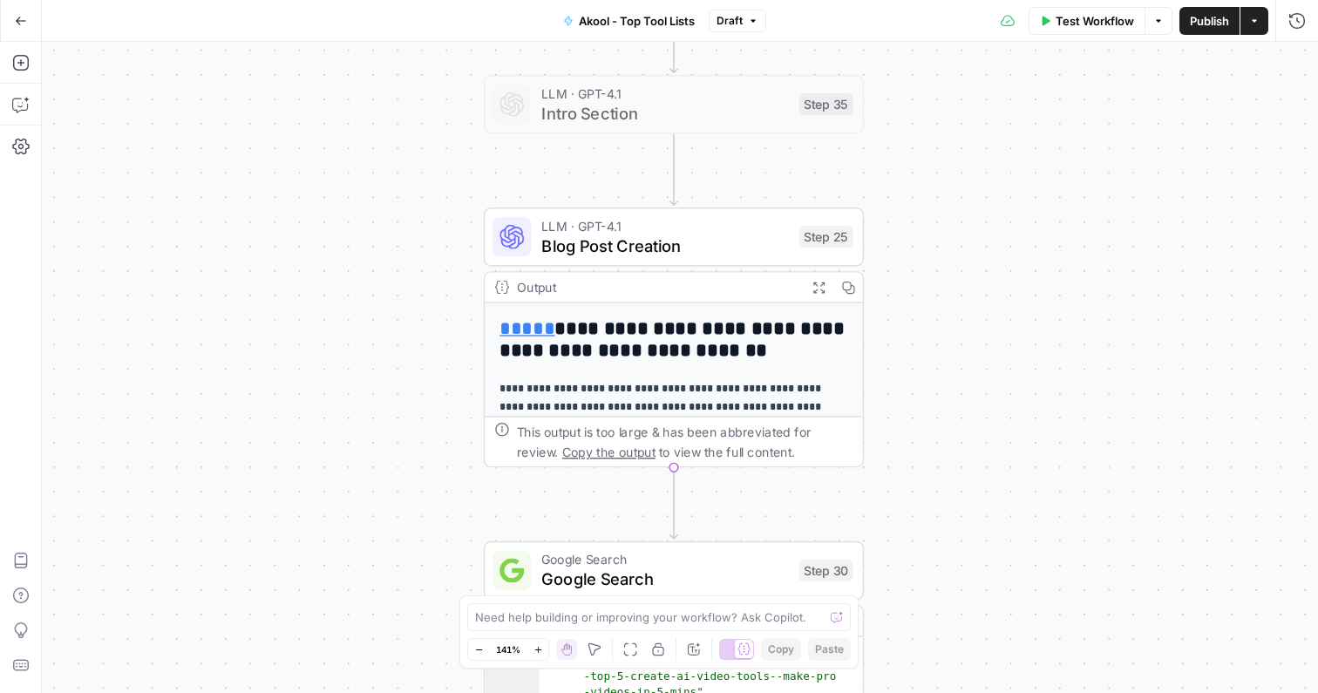
scroll to position [202, 0]
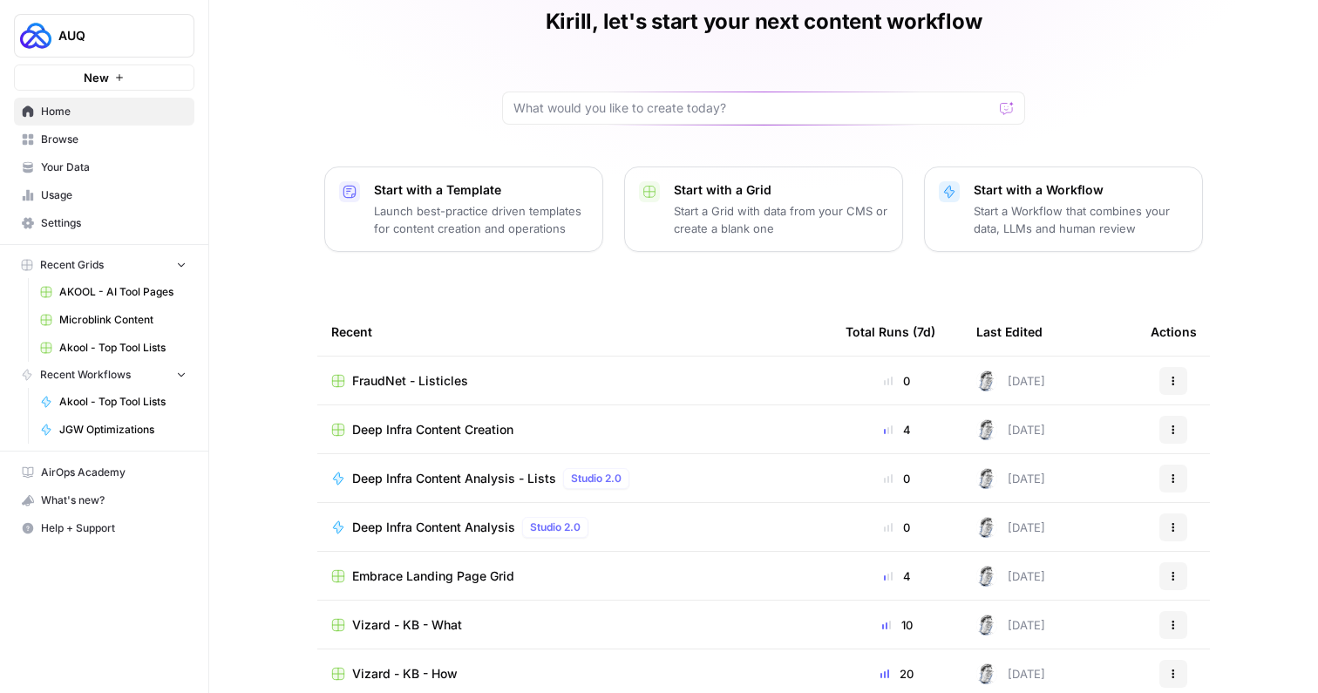
scroll to position [109, 0]
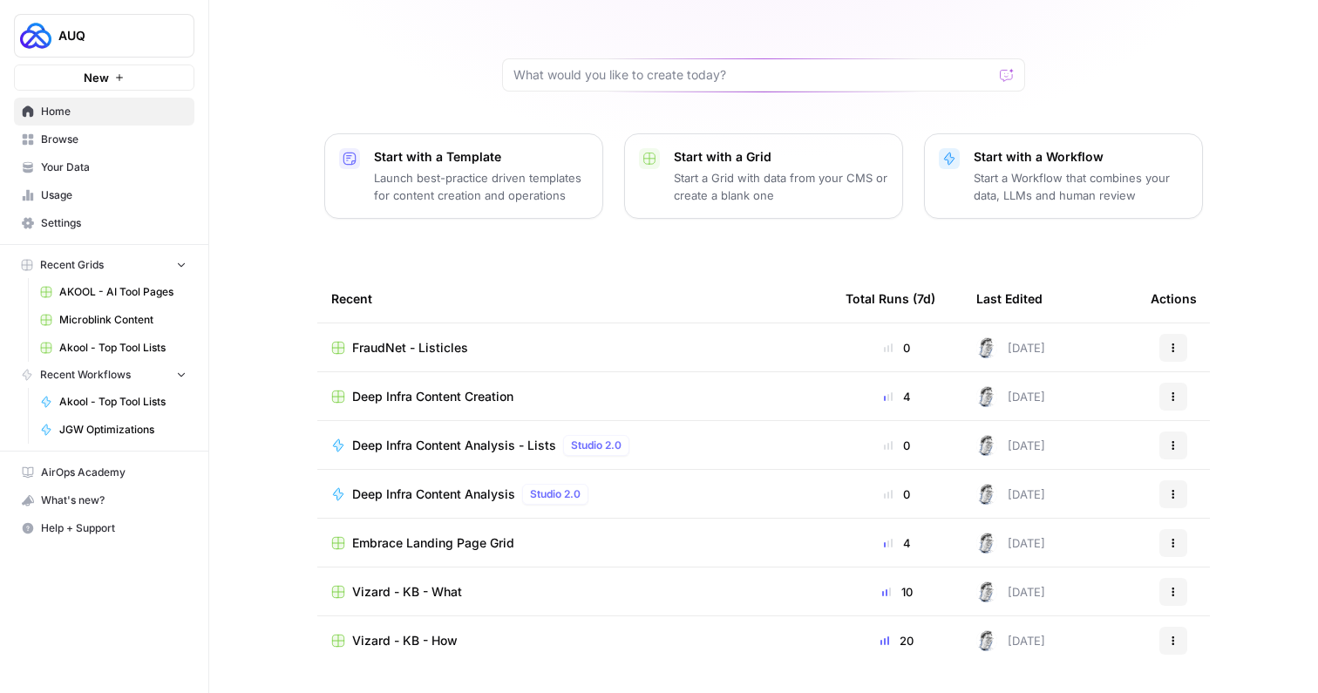
click at [436, 350] on span "FraudNet - Listicles" at bounding box center [410, 347] width 116 height 17
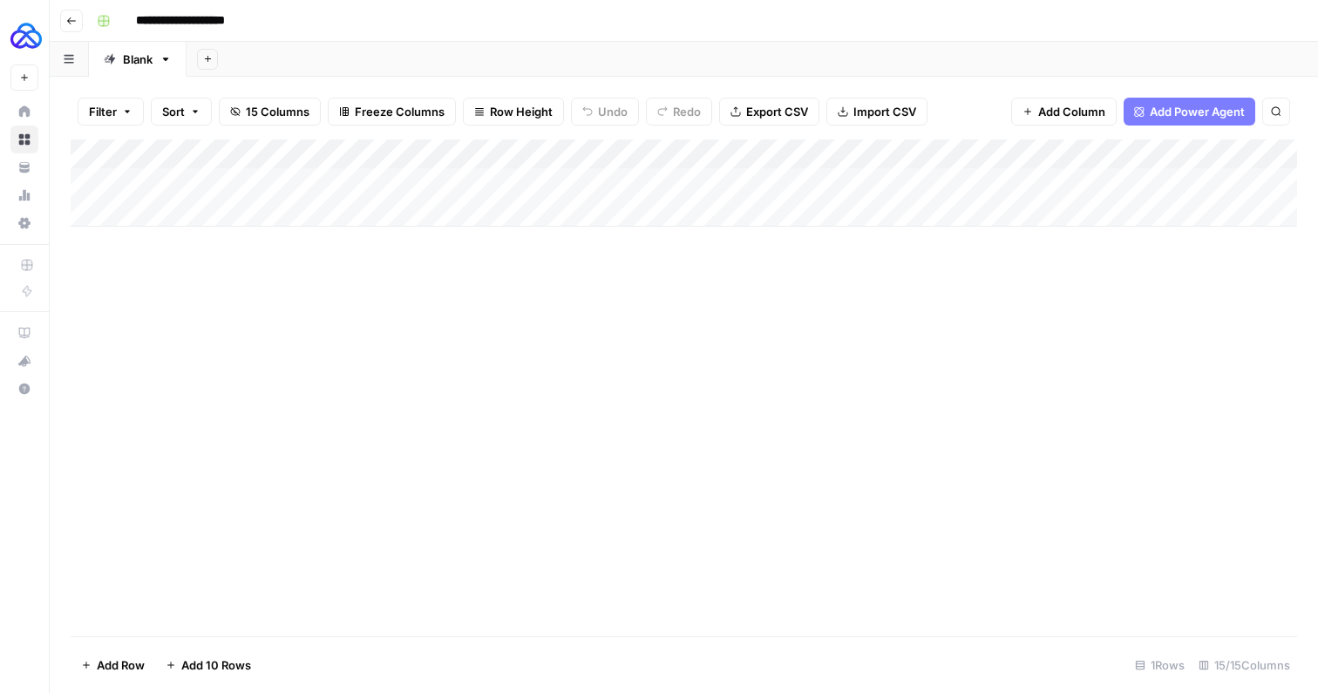
click at [885, 179] on div "Add Column" at bounding box center [684, 182] width 1226 height 87
